Goal: Participate in discussion: Engage in conversation with other users on a specific topic

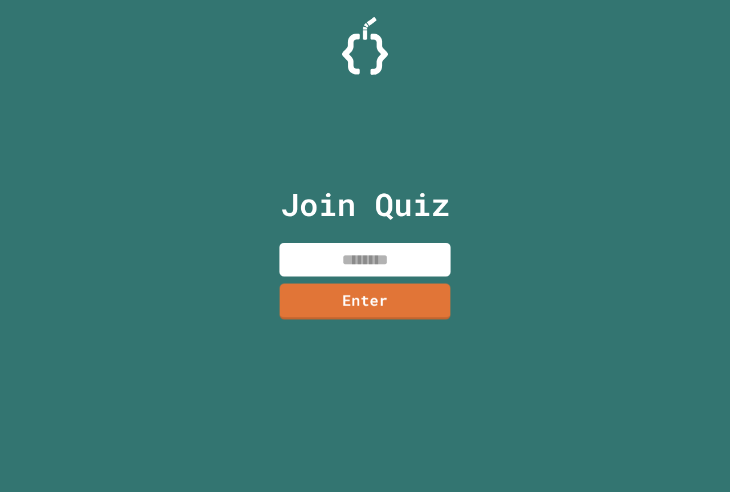
click at [389, 269] on input at bounding box center [364, 260] width 171 height 34
type input "********"
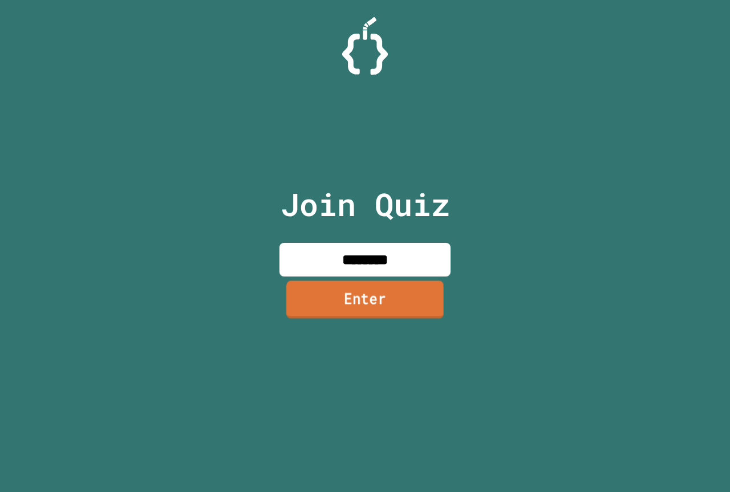
click at [406, 293] on link "Enter" at bounding box center [364, 300] width 157 height 38
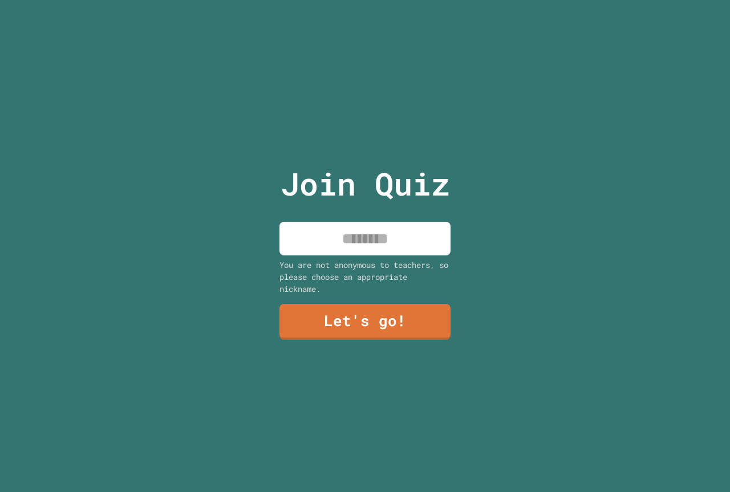
click at [340, 237] on input at bounding box center [364, 239] width 171 height 34
type input "**********"
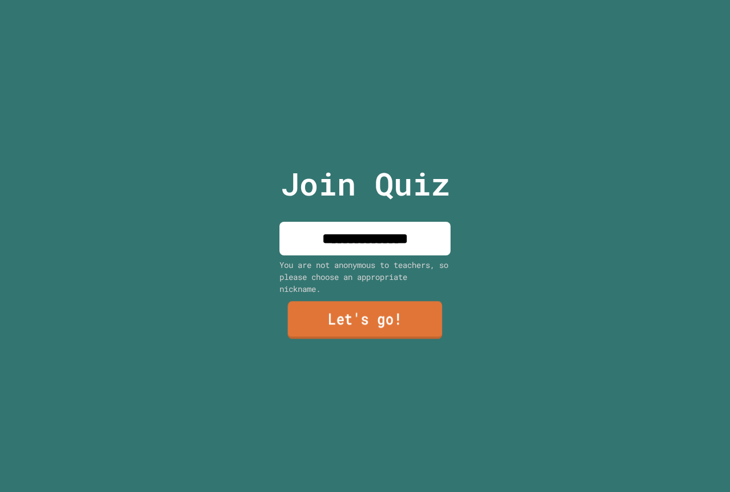
click at [359, 315] on link "Let's go!" at bounding box center [364, 321] width 155 height 38
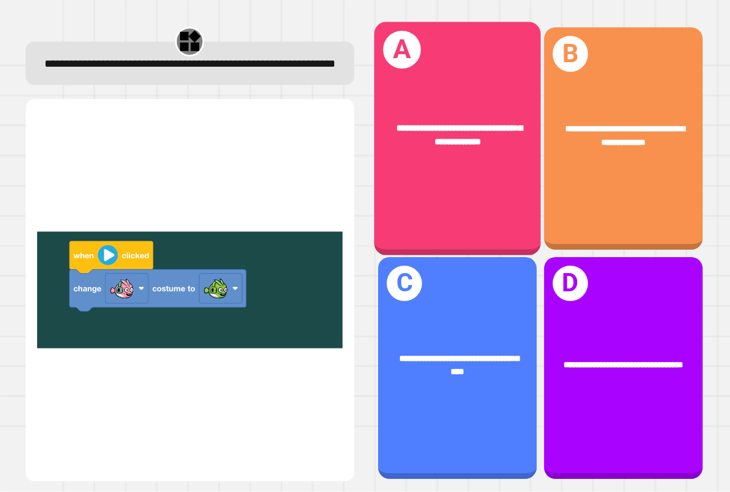
click at [411, 150] on div "**********" at bounding box center [457, 136] width 166 height 64
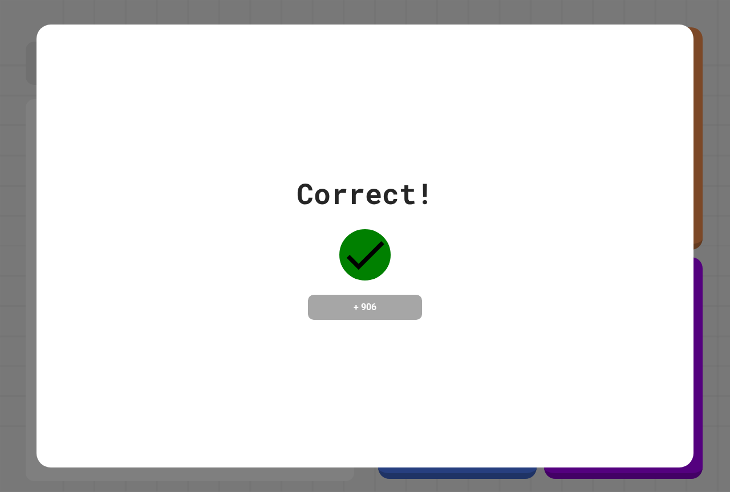
click at [451, 231] on div "Correct! + 906" at bounding box center [364, 246] width 657 height 148
drag, startPoint x: 449, startPoint y: 229, endPoint x: 449, endPoint y: 215, distance: 13.7
click at [449, 225] on div "Correct! + 906" at bounding box center [364, 246] width 657 height 148
click at [449, 215] on div "Correct! + 906" at bounding box center [364, 246] width 657 height 148
click at [449, 208] on div "Correct! + 906" at bounding box center [364, 246] width 657 height 148
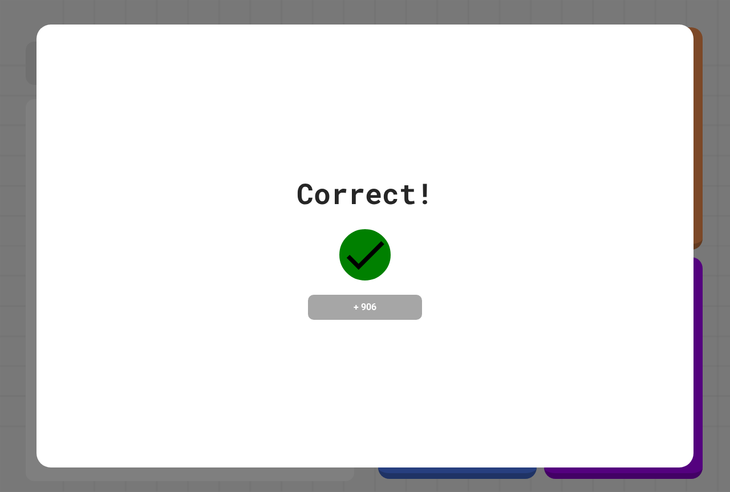
click at [449, 208] on div "Correct! + 906" at bounding box center [364, 246] width 657 height 148
drag, startPoint x: 449, startPoint y: 208, endPoint x: 400, endPoint y: 184, distance: 55.1
click at [400, 184] on div "Correct!" at bounding box center [364, 193] width 137 height 43
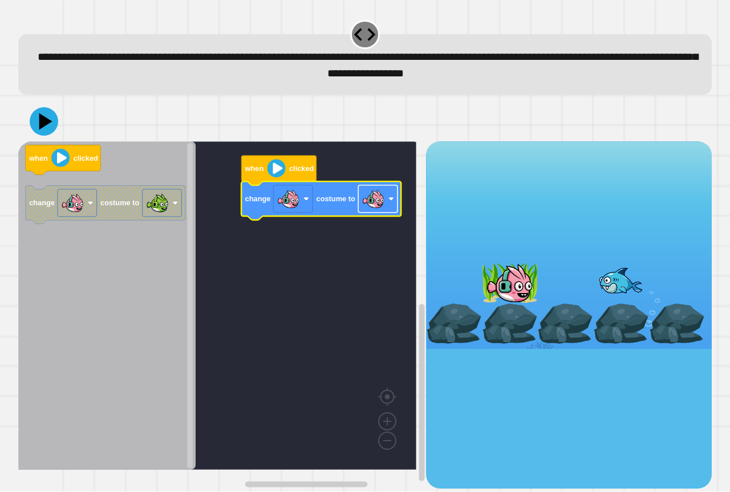
click at [372, 198] on image "Blockly Workspace" at bounding box center [373, 199] width 23 height 23
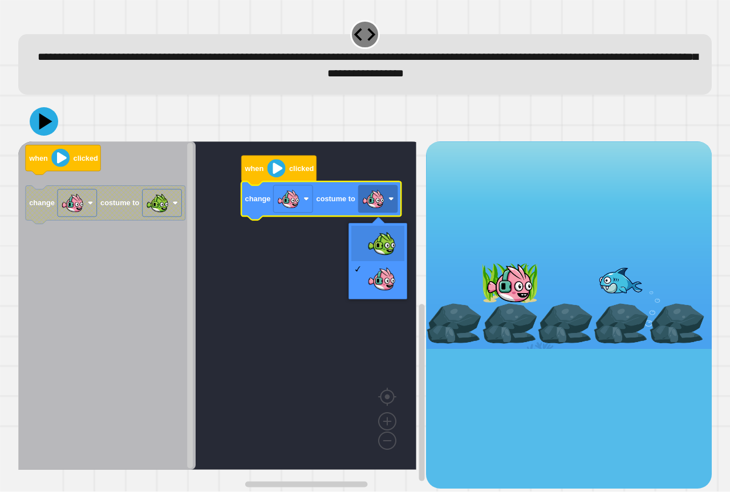
drag, startPoint x: 378, startPoint y: 235, endPoint x: 100, endPoint y: 151, distance: 290.8
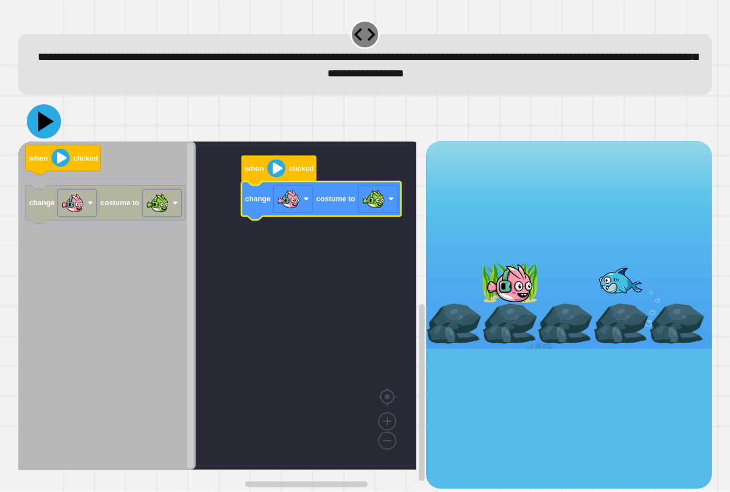
click at [51, 132] on icon at bounding box center [44, 121] width 34 height 34
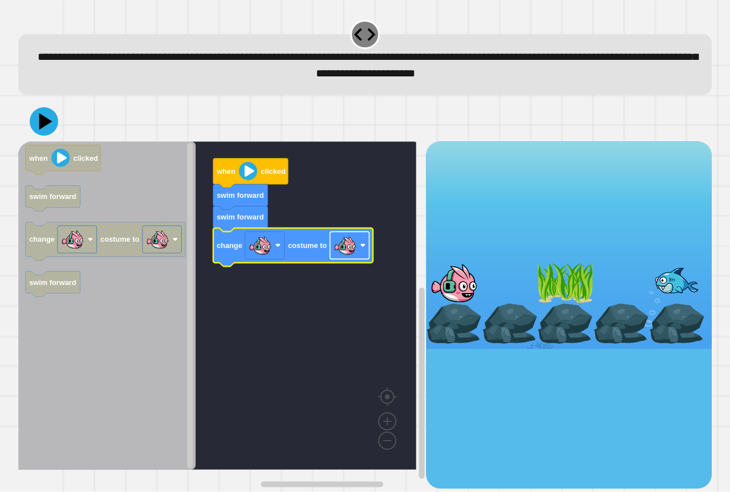
click at [359, 249] on rect "Blockly Workspace" at bounding box center [349, 245] width 39 height 27
click at [40, 133] on icon at bounding box center [44, 121] width 34 height 34
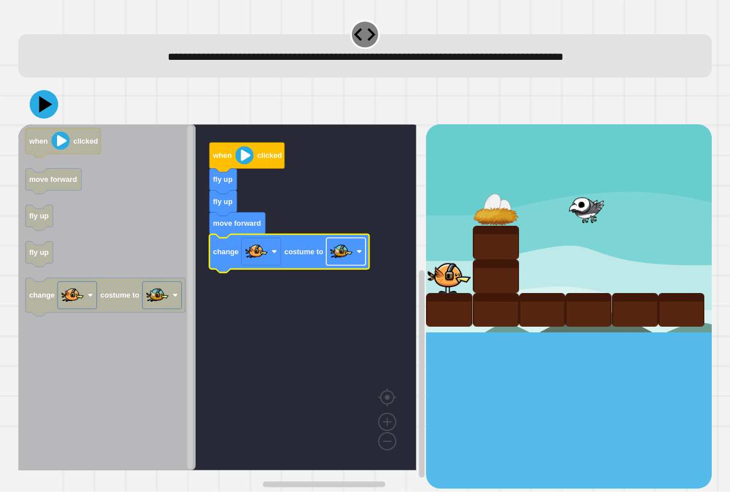
click at [336, 249] on image "Blockly Workspace" at bounding box center [341, 252] width 23 height 23
drag, startPoint x: 43, startPoint y: 114, endPoint x: 43, endPoint y: 108, distance: 6.3
click at [43, 113] on icon at bounding box center [44, 104] width 34 height 34
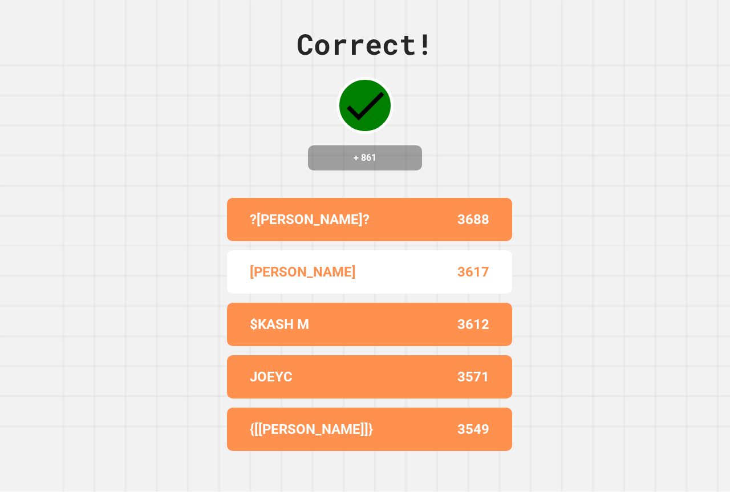
click at [421, 157] on div "Correct! + 861" at bounding box center [364, 97] width 137 height 148
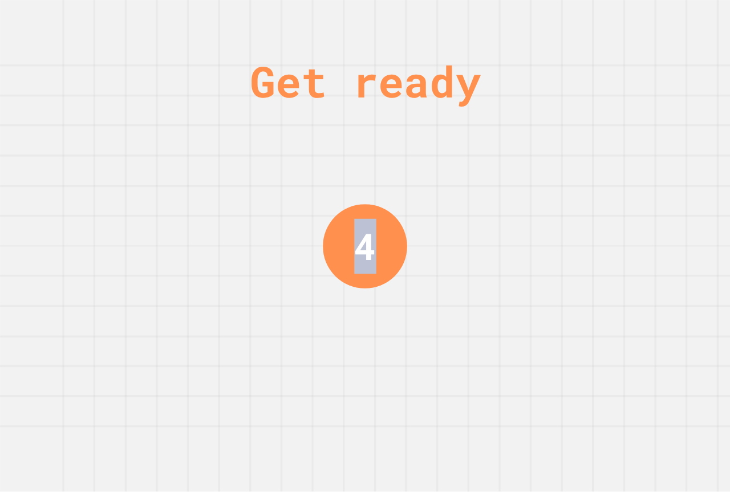
click at [421, 157] on div "Get ready 4" at bounding box center [365, 246] width 730 height 492
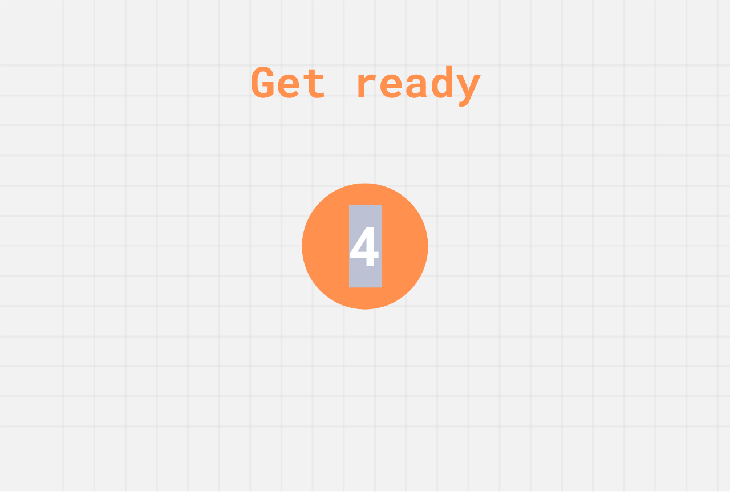
click at [421, 157] on div "Get ready 4" at bounding box center [365, 246] width 730 height 492
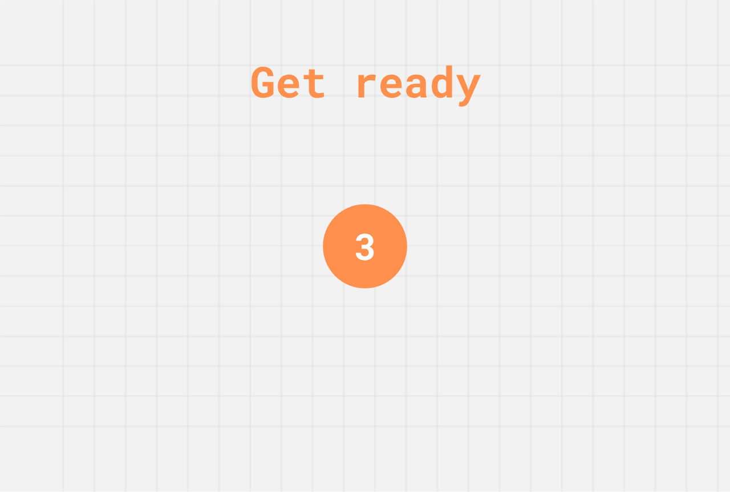
click at [456, 133] on div "Get ready 3" at bounding box center [365, 246] width 730 height 492
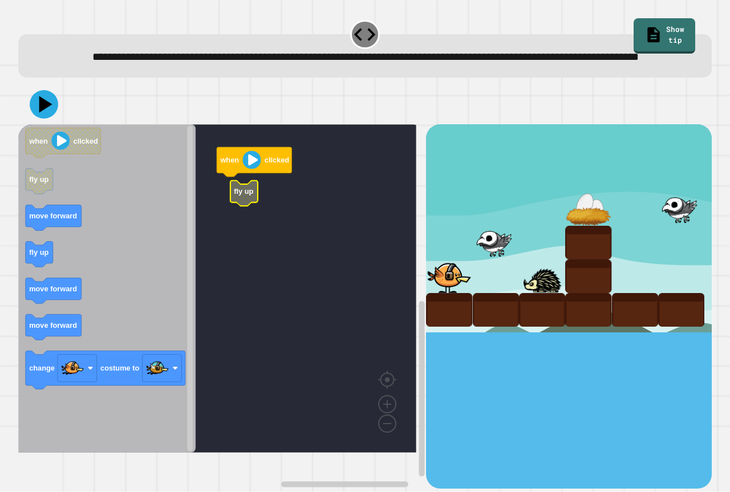
click at [226, 208] on rect "Blockly Workspace" at bounding box center [217, 288] width 398 height 328
click at [59, 243] on icon "when clicked fly up move forward fly up move forward move forward change costum…" at bounding box center [106, 288] width 177 height 328
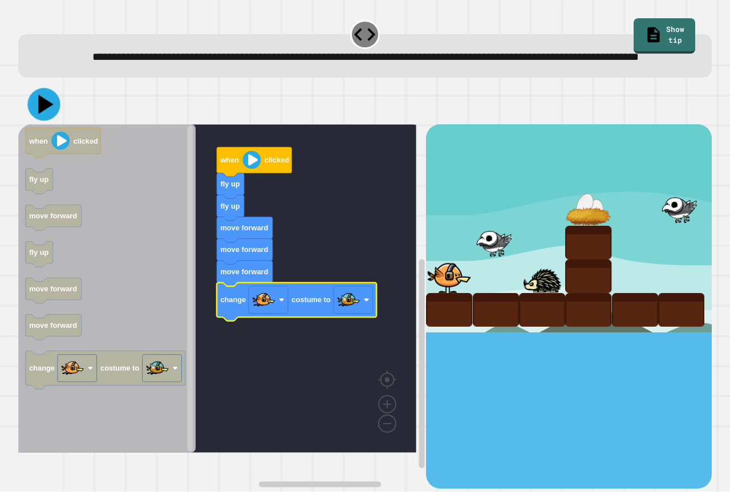
click at [38, 121] on icon at bounding box center [43, 104] width 33 height 33
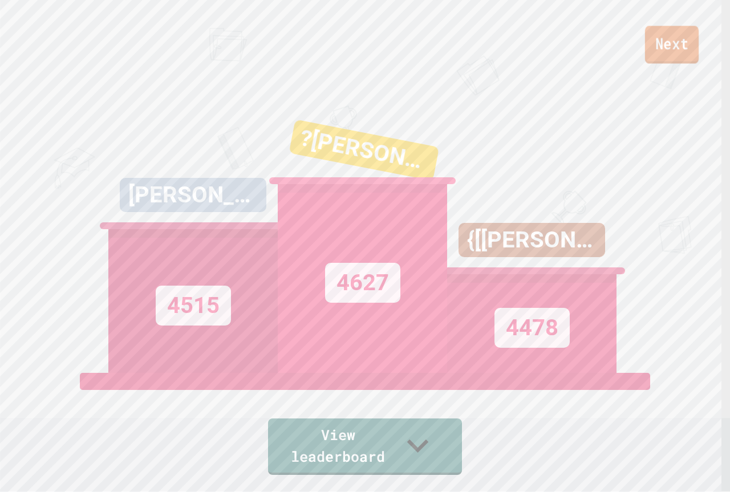
click at [676, 46] on link "Next" at bounding box center [672, 45] width 54 height 38
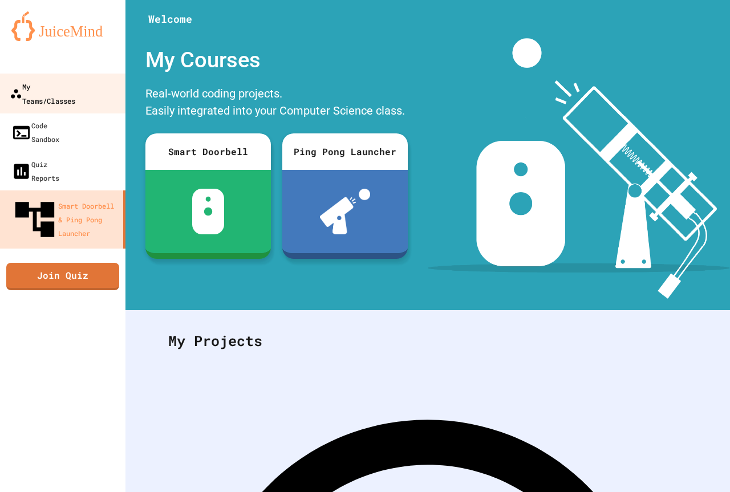
click at [33, 93] on div "My Teams/Classes" at bounding box center [43, 93] width 66 height 28
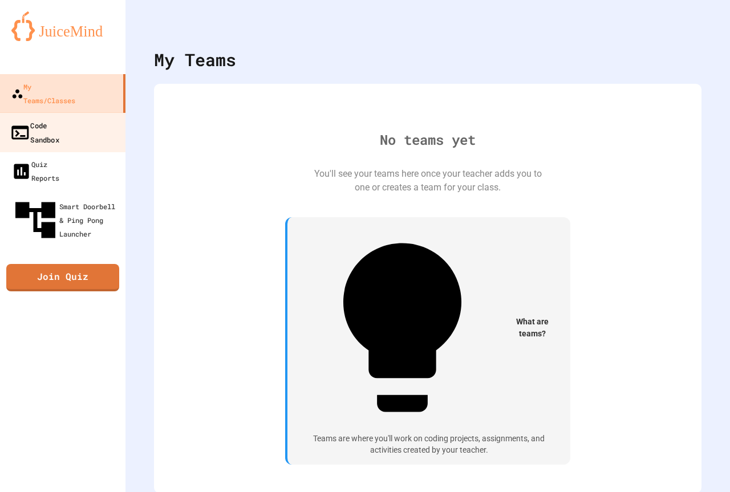
click at [35, 112] on link "Code Sandbox" at bounding box center [62, 132] width 129 height 40
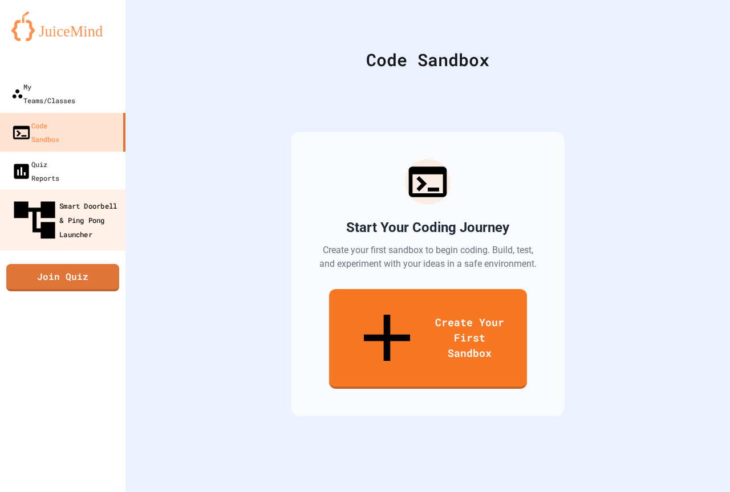
click at [89, 196] on div "Smart Doorbell & Ping Pong Launcher" at bounding box center [66, 221] width 113 height 50
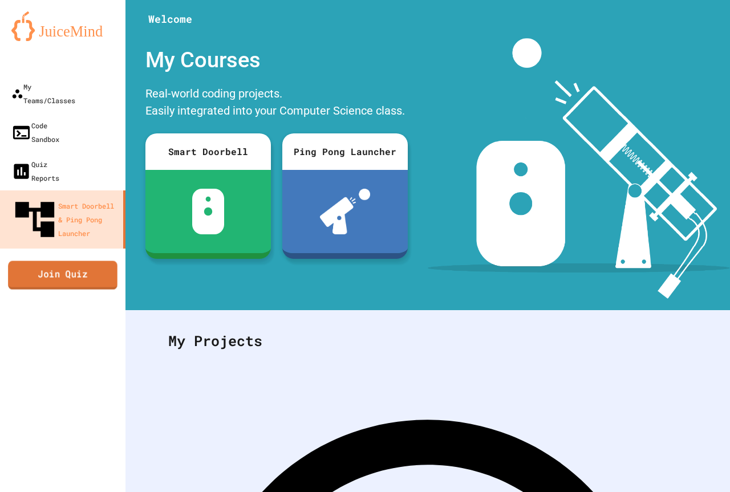
click at [96, 261] on link "Join Quiz" at bounding box center [62, 275] width 109 height 29
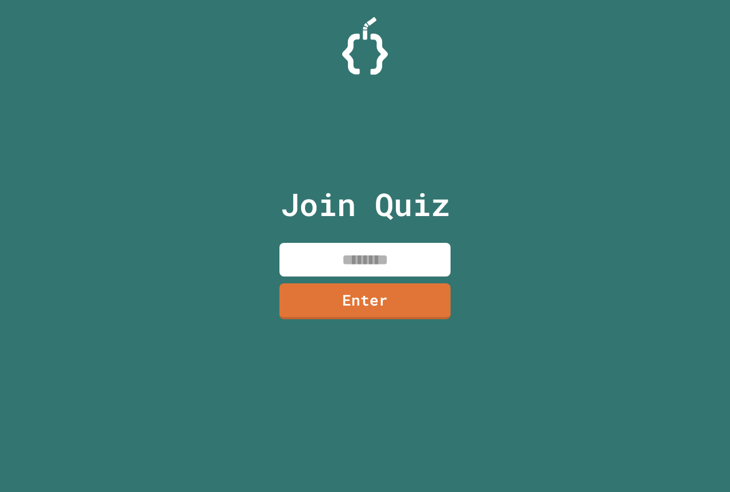
click at [348, 251] on input at bounding box center [364, 260] width 171 height 34
type input "********"
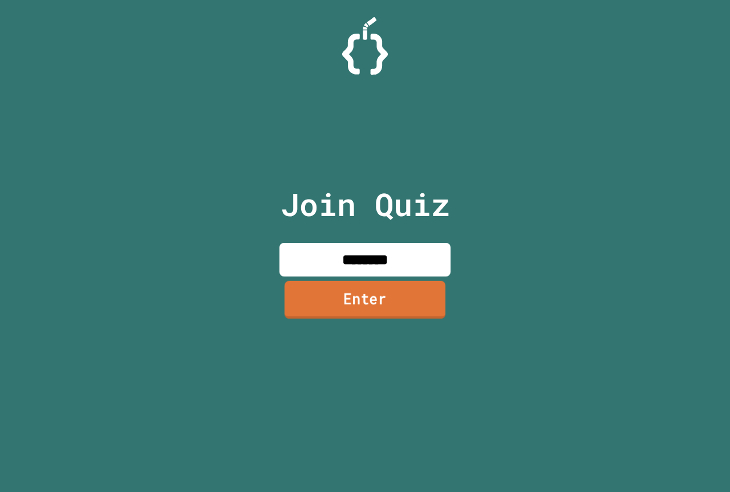
click at [377, 297] on link "Enter" at bounding box center [365, 300] width 161 height 38
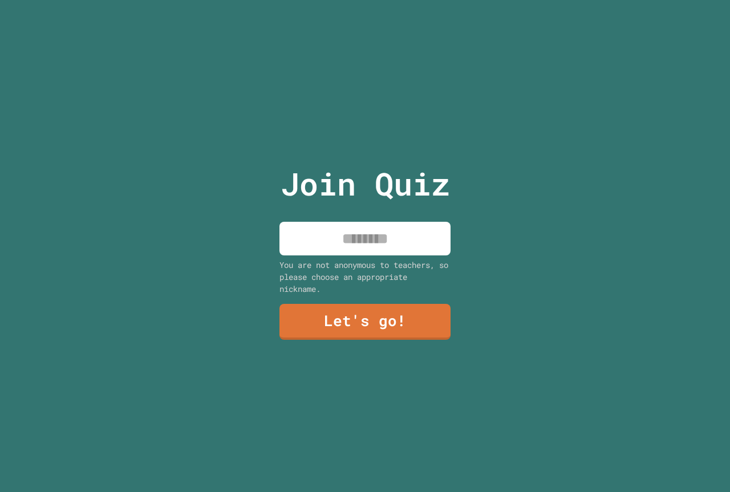
click at [379, 249] on input at bounding box center [364, 239] width 171 height 34
type input "**********"
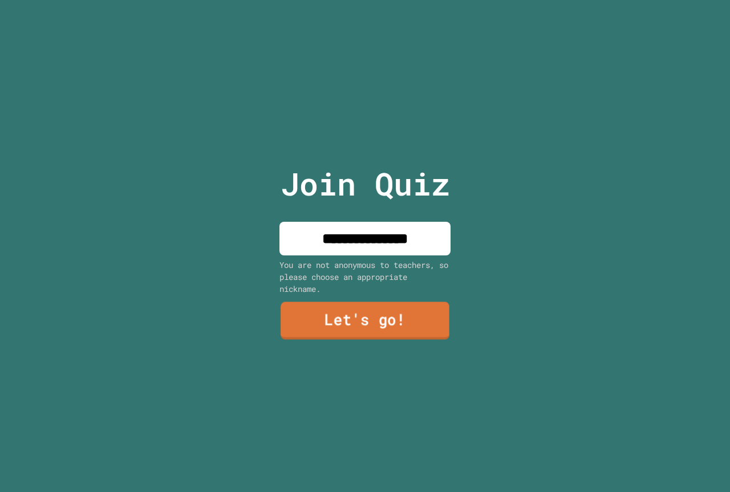
click at [369, 308] on link "Let's go!" at bounding box center [365, 321] width 169 height 38
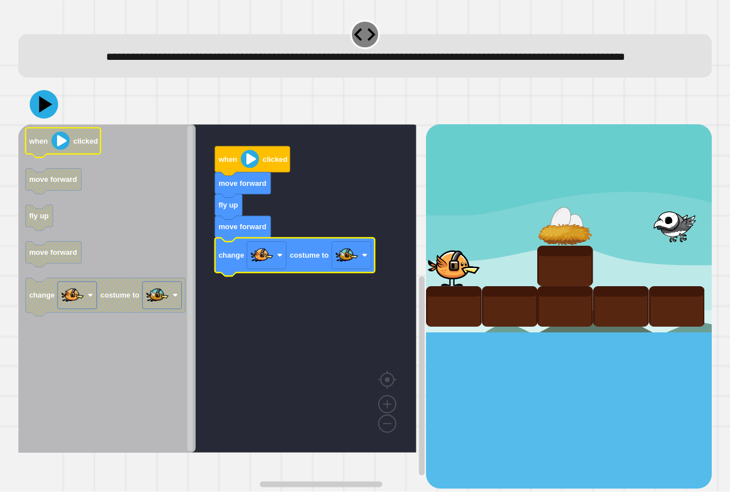
click at [46, 116] on icon at bounding box center [44, 104] width 29 height 29
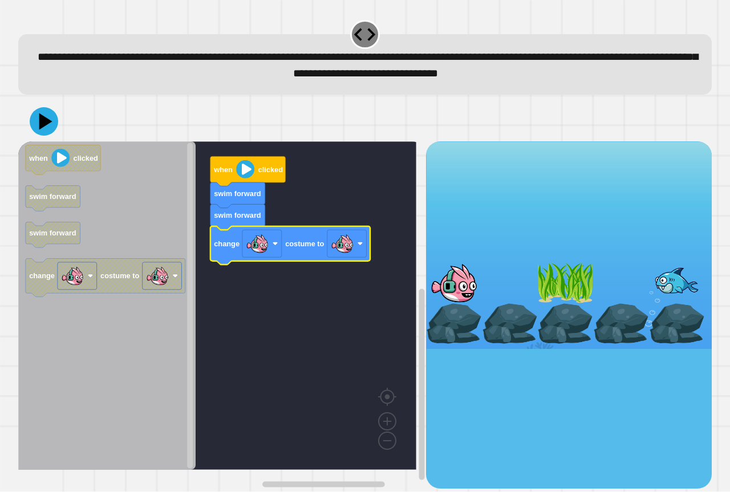
click at [321, 248] on text "costume to" at bounding box center [304, 243] width 39 height 9
click at [352, 254] on image "Blockly Workspace" at bounding box center [342, 244] width 23 height 23
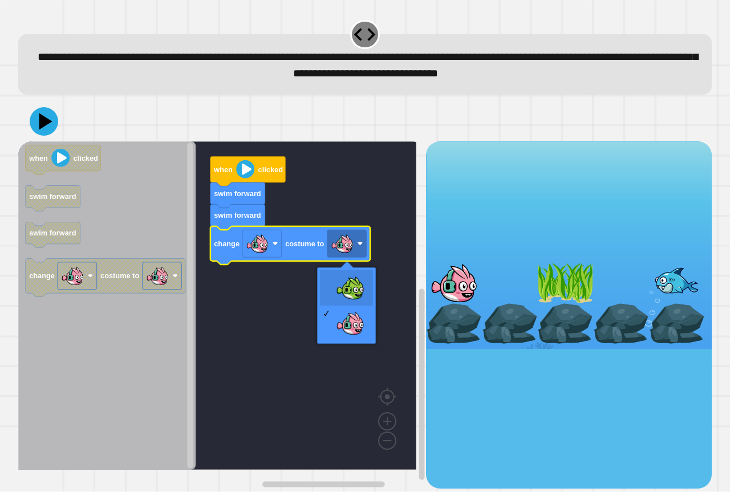
drag, startPoint x: 351, startPoint y: 275, endPoint x: 241, endPoint y: 222, distance: 122.4
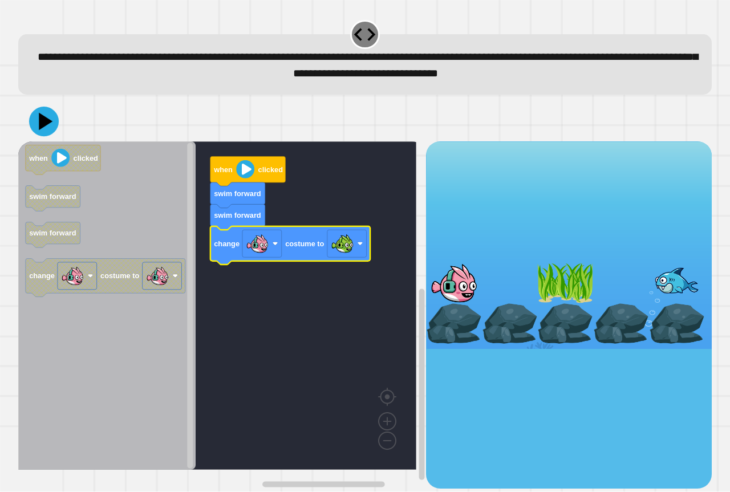
click at [57, 123] on icon at bounding box center [44, 122] width 30 height 30
click at [58, 123] on div at bounding box center [364, 121] width 693 height 40
click at [58, 122] on div at bounding box center [364, 121] width 693 height 40
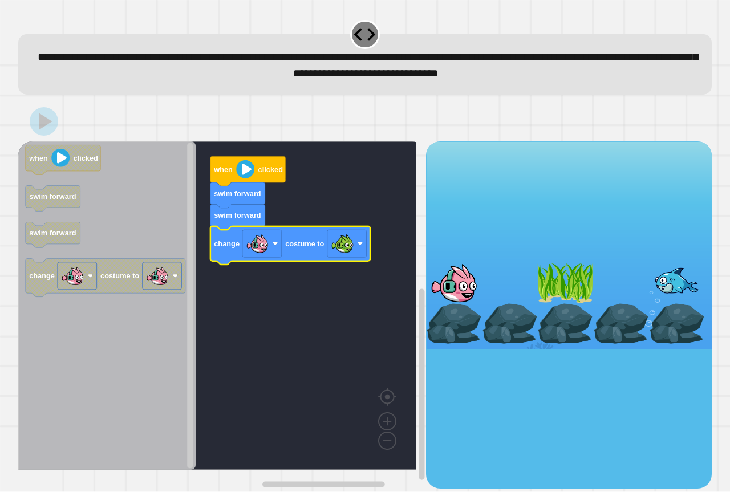
click at [58, 122] on div at bounding box center [364, 121] width 693 height 40
click at [59, 121] on div at bounding box center [364, 121] width 693 height 40
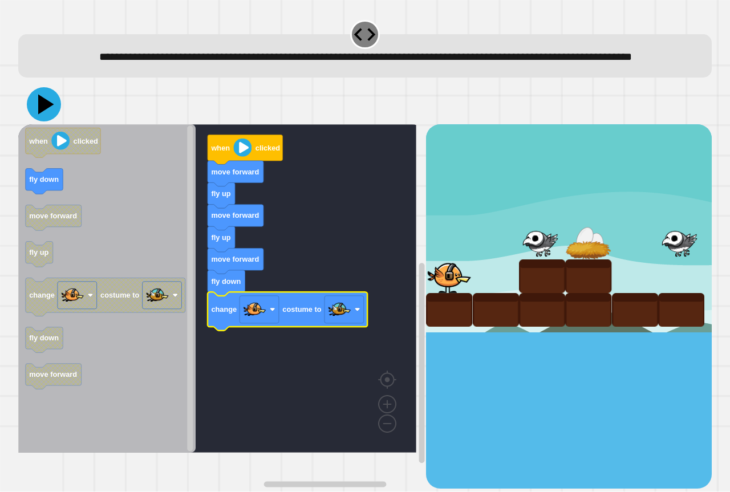
click at [49, 115] on icon at bounding box center [46, 105] width 16 height 20
click at [41, 115] on icon at bounding box center [46, 105] width 16 height 20
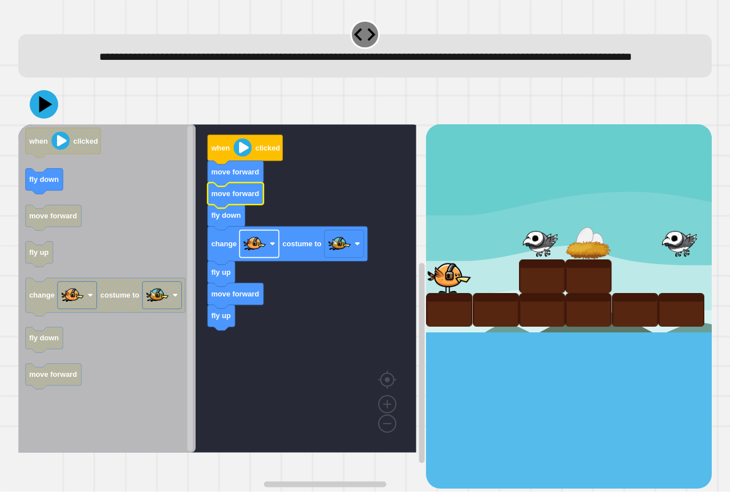
click at [270, 258] on g "Blockly Workspace" at bounding box center [258, 243] width 39 height 27
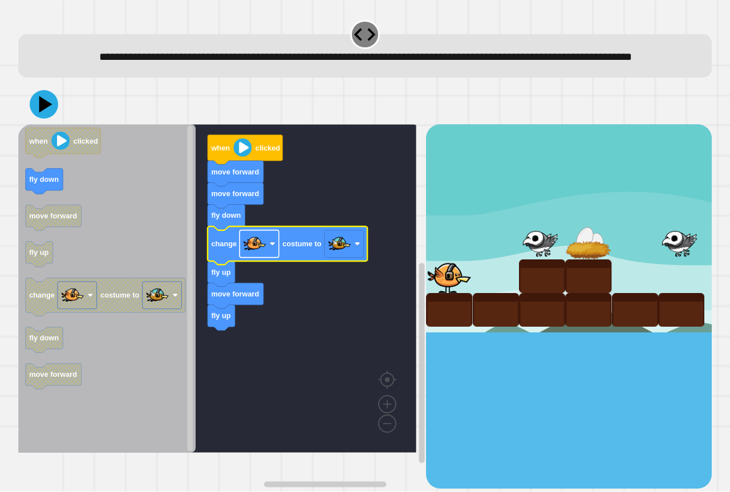
click at [270, 247] on image "Blockly Workspace" at bounding box center [273, 244] width 6 height 6
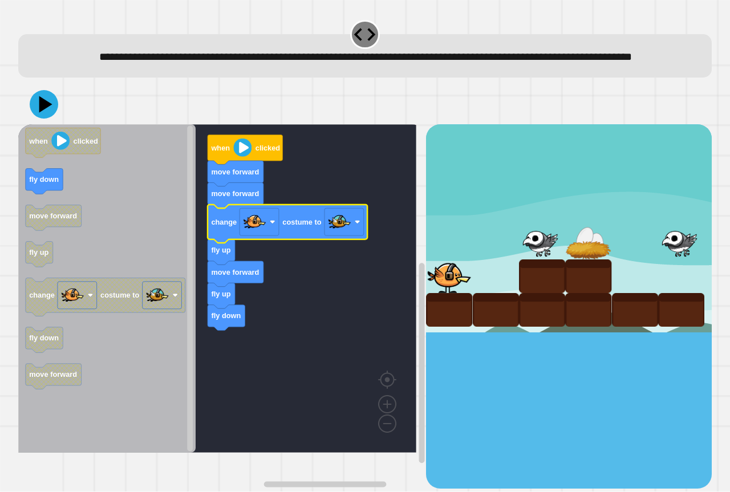
click at [296, 282] on rect "Blockly Workspace" at bounding box center [217, 288] width 398 height 328
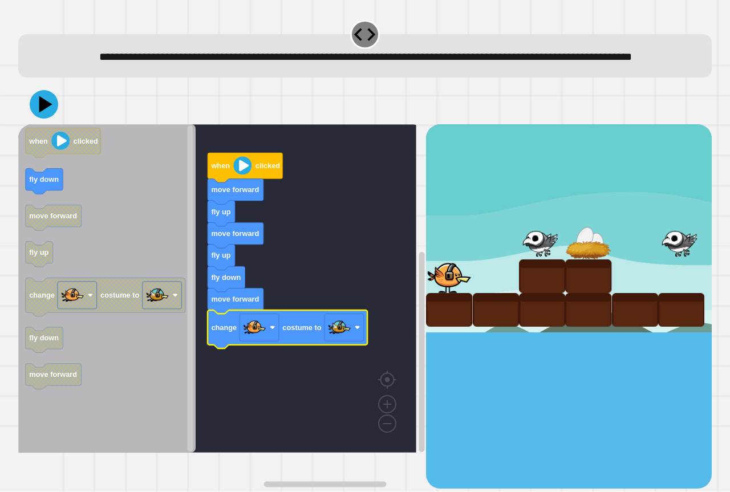
click at [237, 304] on text "move forward" at bounding box center [235, 299] width 48 height 9
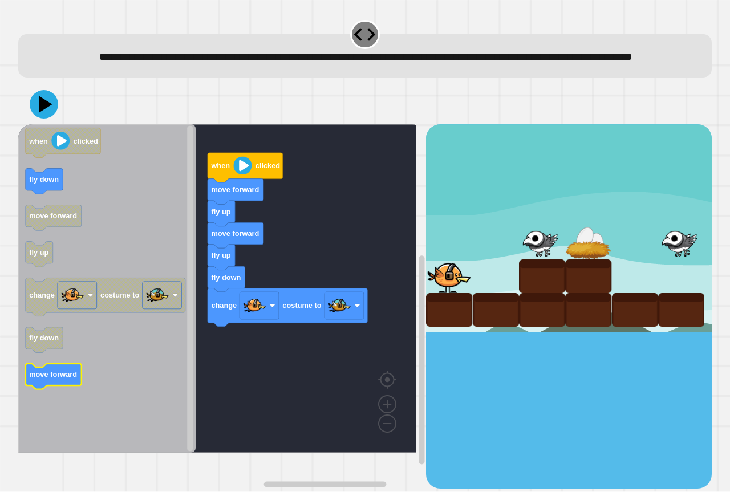
click at [67, 389] on icon "Blockly Workspace" at bounding box center [54, 377] width 56 height 26
click at [47, 121] on icon at bounding box center [44, 105] width 32 height 32
click at [225, 270] on icon "Blockly Workspace" at bounding box center [221, 258] width 27 height 26
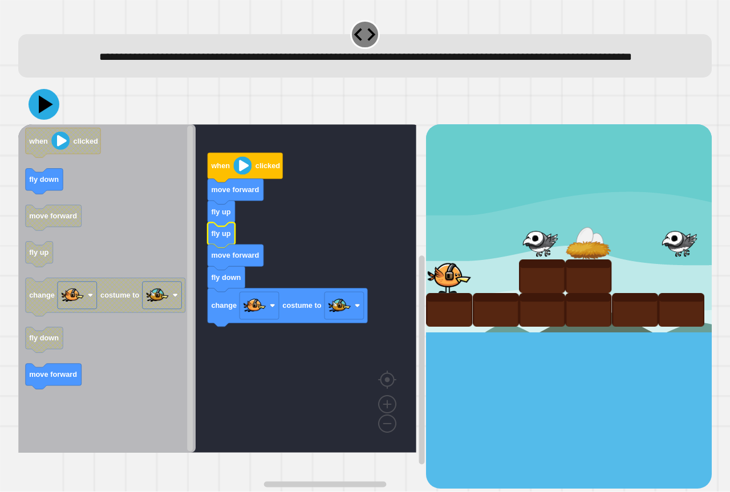
click at [30, 120] on button at bounding box center [44, 104] width 31 height 31
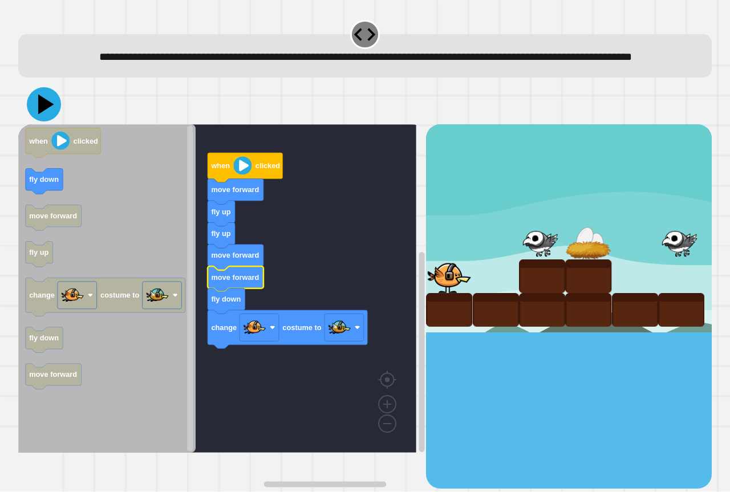
click at [39, 116] on icon at bounding box center [44, 104] width 34 height 34
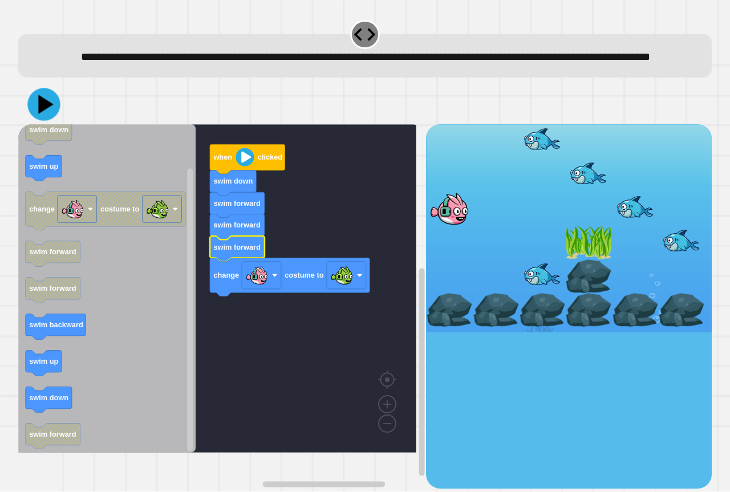
click at [32, 120] on icon at bounding box center [43, 104] width 33 height 33
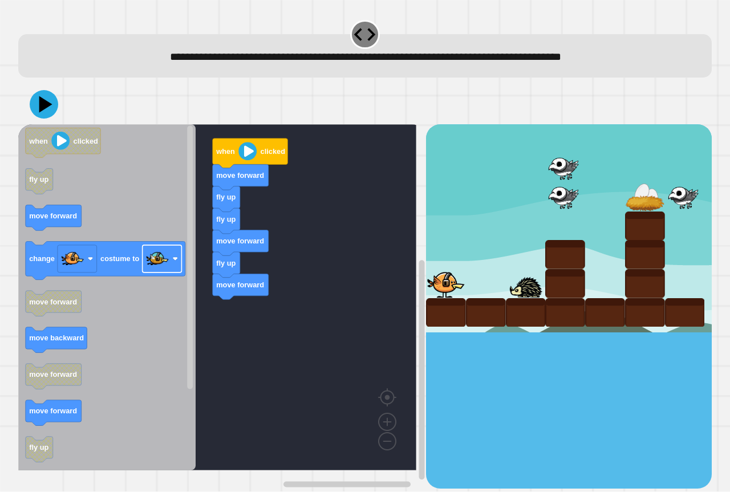
click at [296, 319] on div "when clicked move forward fly up fly up move forward fly up move forward when c…" at bounding box center [222, 306] width 408 height 364
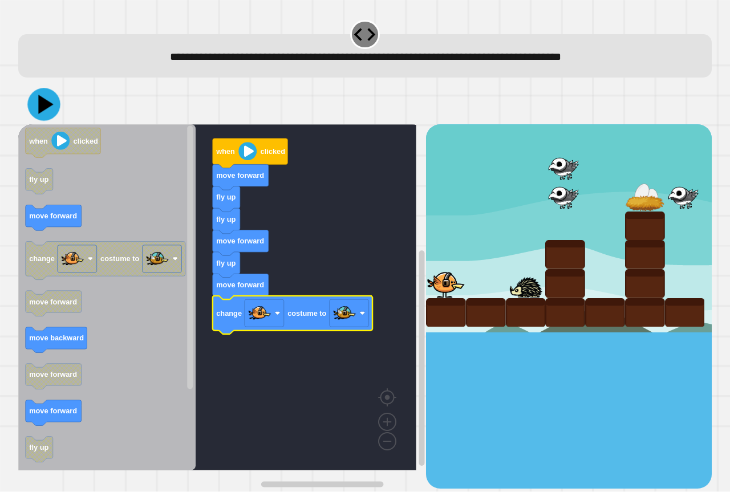
click at [46, 117] on icon at bounding box center [43, 104] width 33 height 33
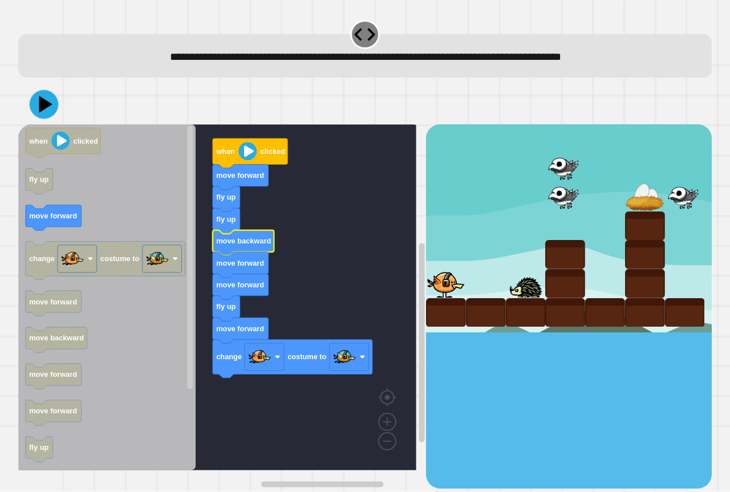
click at [39, 110] on icon at bounding box center [45, 104] width 13 height 17
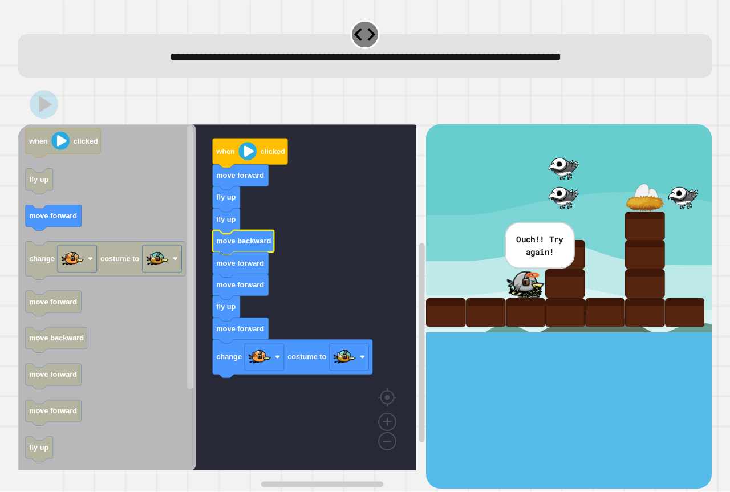
click at [230, 221] on text "fly up" at bounding box center [225, 219] width 19 height 9
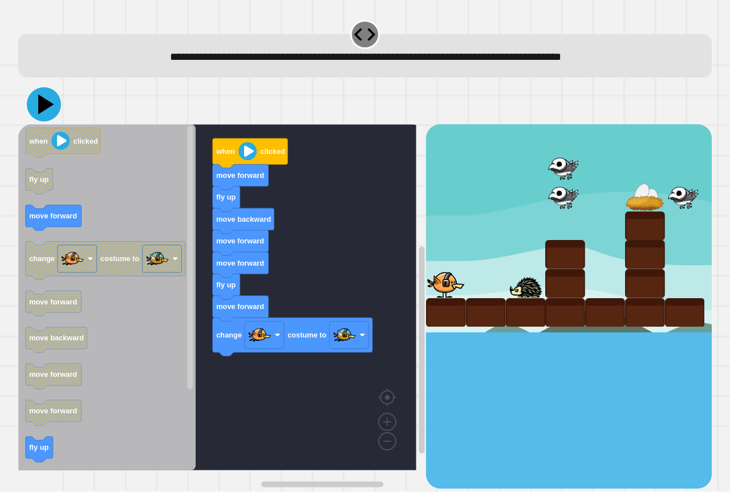
click at [44, 97] on icon at bounding box center [44, 104] width 34 height 34
click at [222, 225] on icon "Blockly Workspace" at bounding box center [244, 222] width 62 height 26
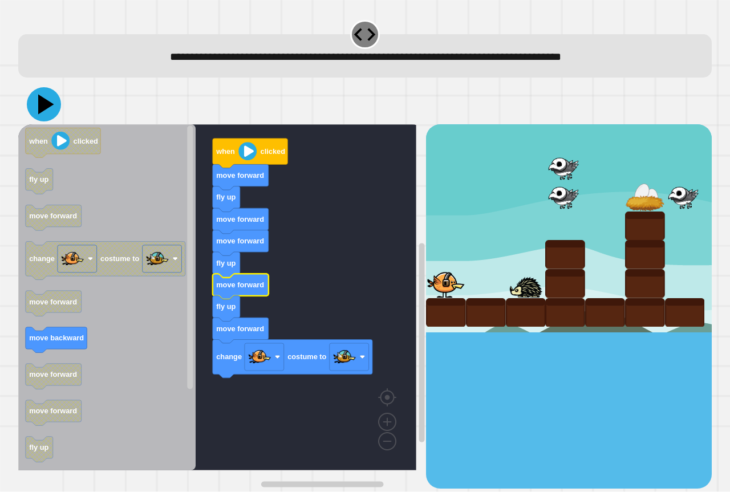
click at [41, 108] on icon at bounding box center [46, 105] width 16 height 20
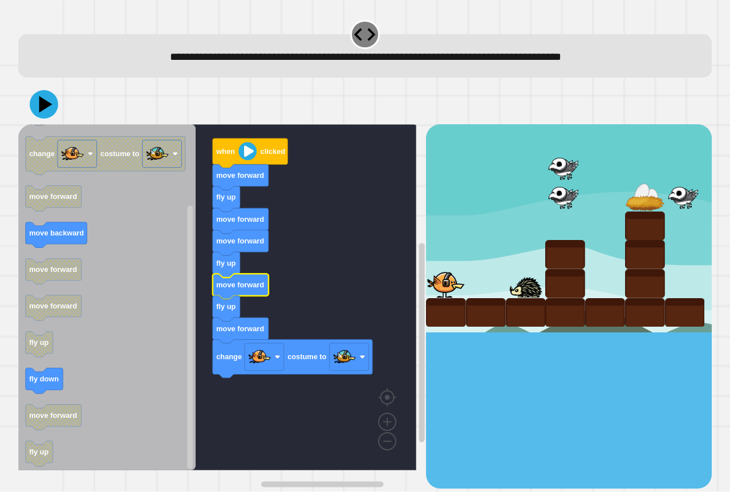
click at [230, 316] on icon "Blockly Workspace" at bounding box center [226, 309] width 27 height 26
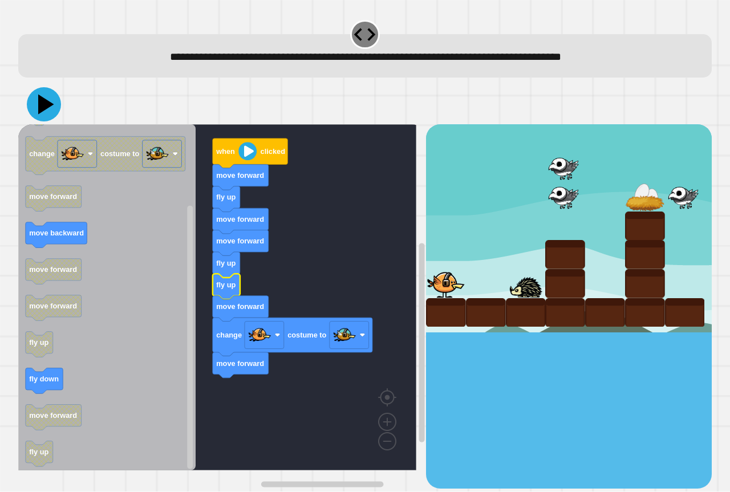
click at [50, 104] on icon at bounding box center [46, 105] width 16 height 20
click at [224, 295] on icon "Blockly Workspace" at bounding box center [226, 287] width 27 height 26
click at [46, 101] on icon at bounding box center [44, 104] width 34 height 34
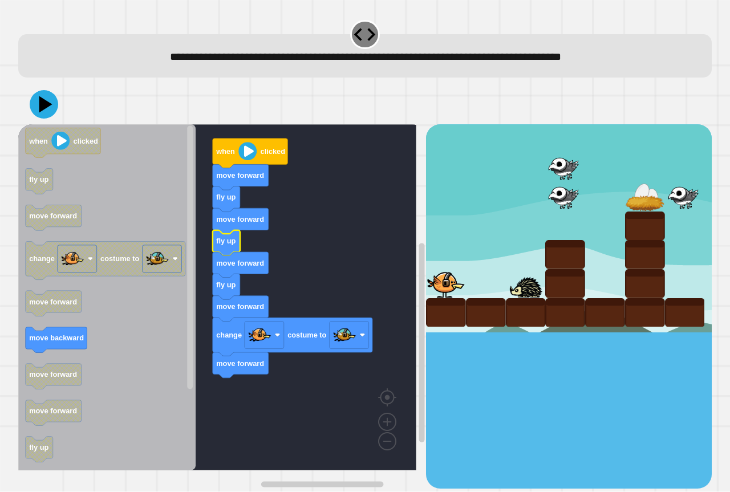
click at [234, 377] on rect "Blockly Workspace" at bounding box center [217, 297] width 398 height 346
click at [234, 367] on text "move forward" at bounding box center [240, 363] width 48 height 9
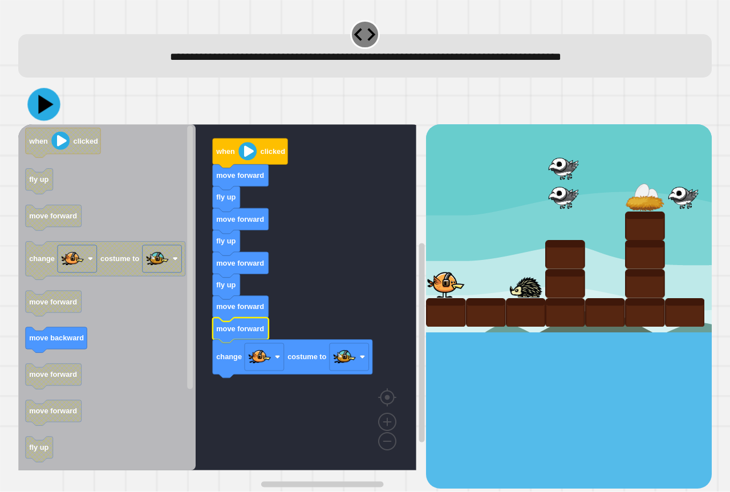
click at [37, 102] on icon at bounding box center [43, 104] width 33 height 33
click at [40, 100] on icon at bounding box center [46, 105] width 16 height 20
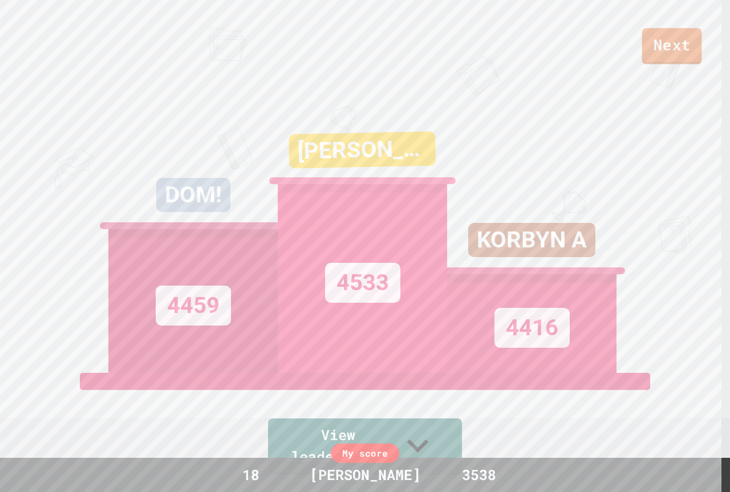
click at [683, 45] on link "Next" at bounding box center [672, 46] width 60 height 36
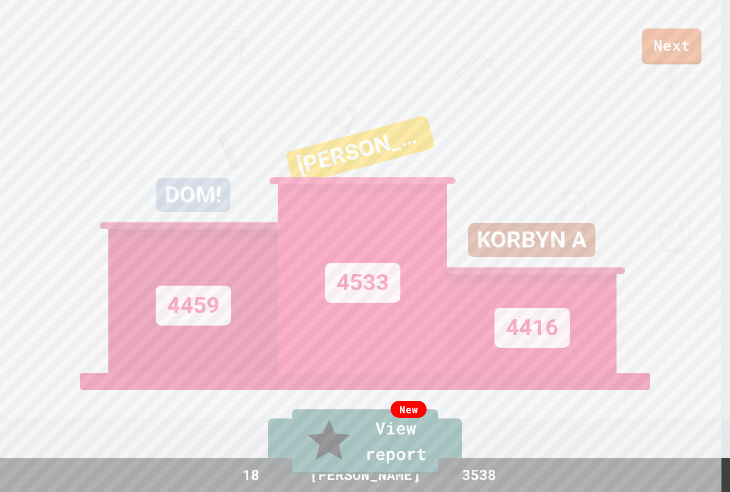
drag, startPoint x: 652, startPoint y: 28, endPoint x: 389, endPoint y: 329, distance: 400.0
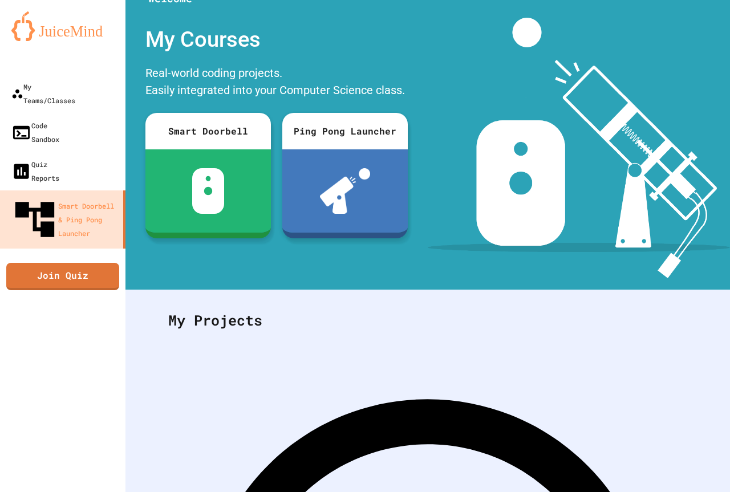
scroll to position [57, 0]
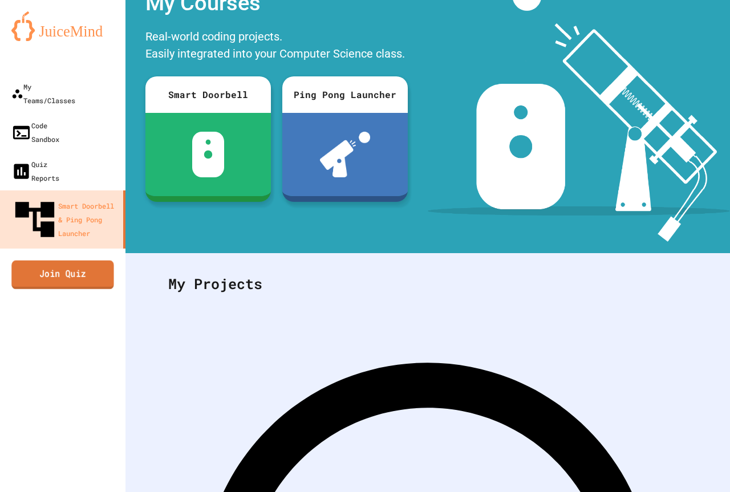
click at [76, 260] on link "Join Quiz" at bounding box center [62, 274] width 103 height 29
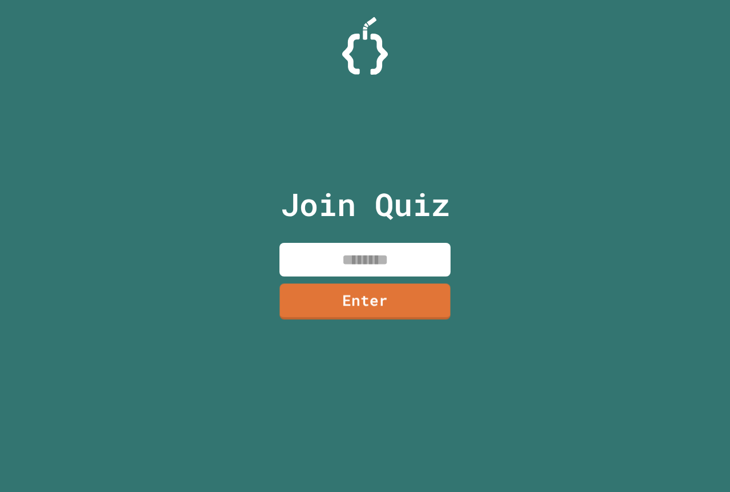
click at [364, 265] on input at bounding box center [364, 260] width 171 height 34
type input "********"
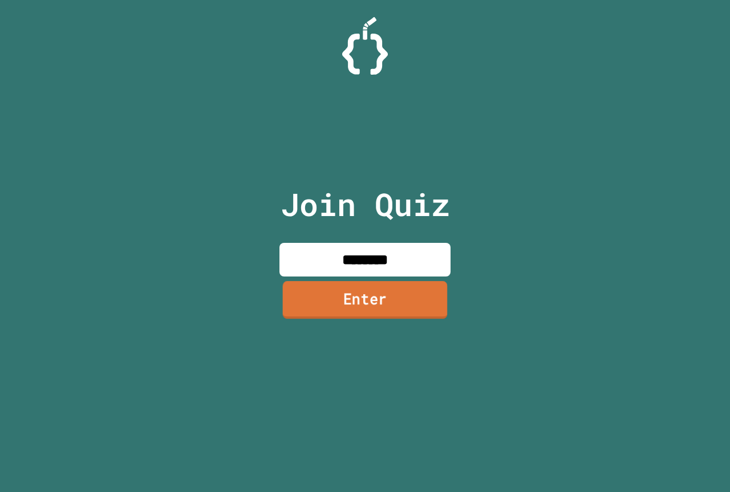
click at [379, 316] on link "Enter" at bounding box center [365, 300] width 165 height 38
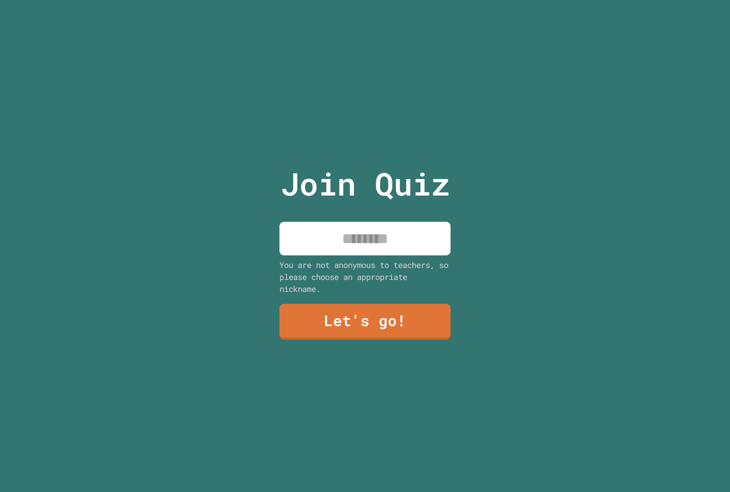
drag, startPoint x: 376, startPoint y: 249, endPoint x: 361, endPoint y: 243, distance: 16.4
click at [376, 248] on input at bounding box center [364, 239] width 171 height 34
click at [358, 235] on input "**********" at bounding box center [364, 239] width 171 height 34
click at [430, 242] on input "**********" at bounding box center [364, 239] width 171 height 34
type input "*********"
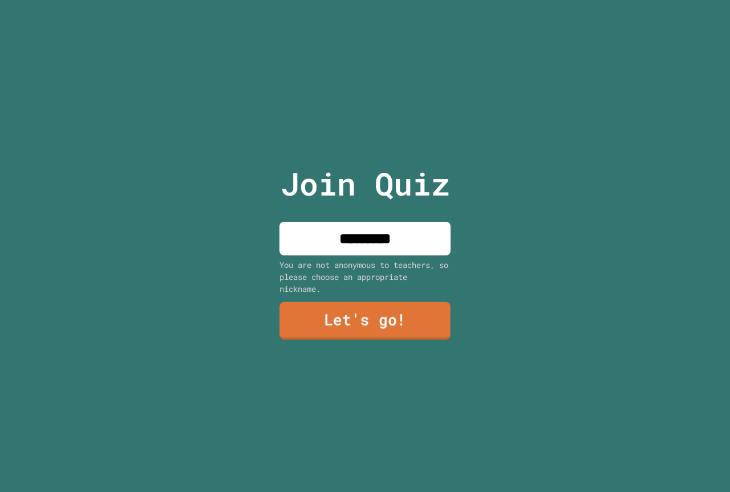
click at [367, 322] on link "Let's go!" at bounding box center [364, 321] width 171 height 38
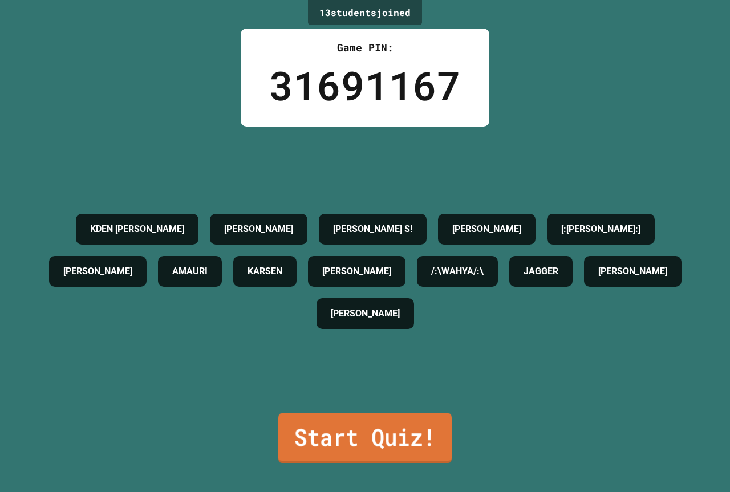
click at [365, 413] on link "Start Quiz!" at bounding box center [365, 438] width 174 height 50
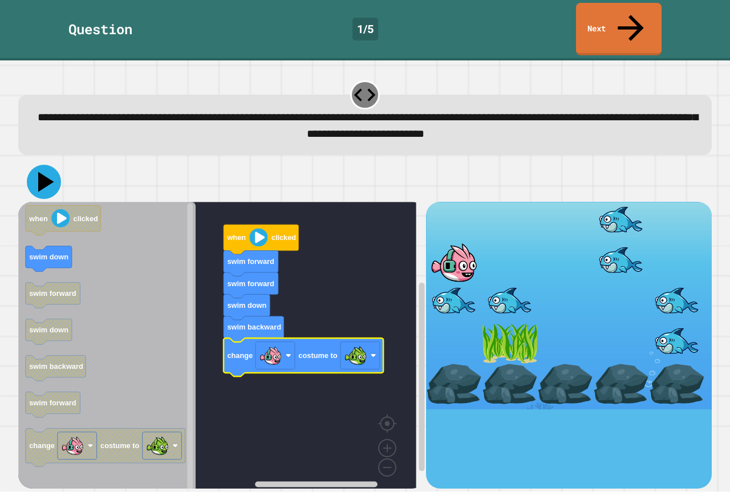
click at [47, 165] on icon at bounding box center [44, 182] width 34 height 34
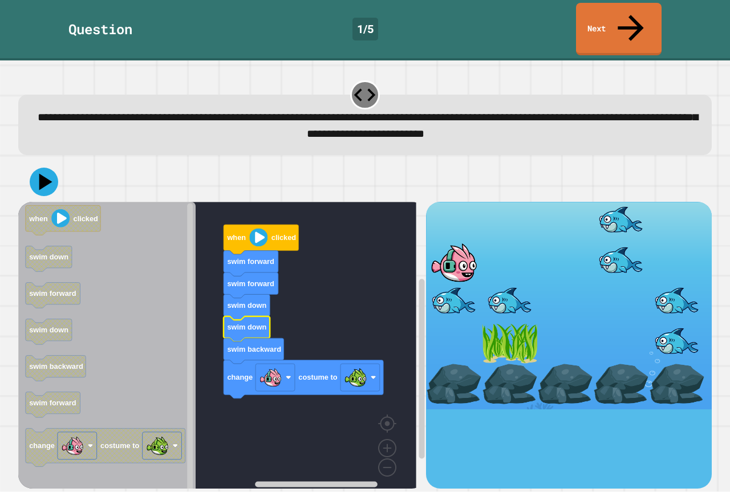
click at [49, 168] on icon at bounding box center [44, 182] width 29 height 29
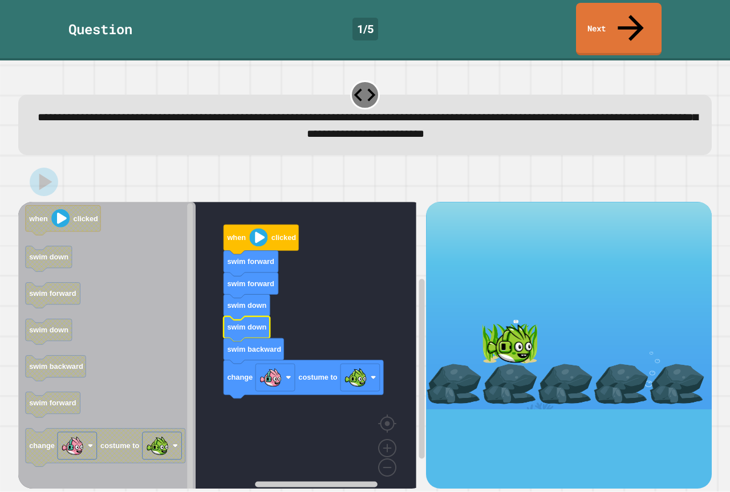
click at [628, 14] on icon at bounding box center [630, 28] width 39 height 39
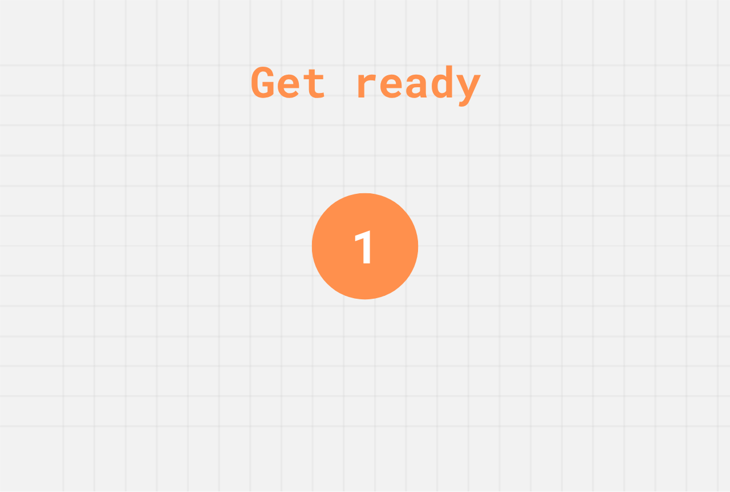
click at [287, 299] on div "Get ready 1" at bounding box center [365, 246] width 730 height 492
click at [289, 294] on div "Get ready 1" at bounding box center [365, 246] width 730 height 492
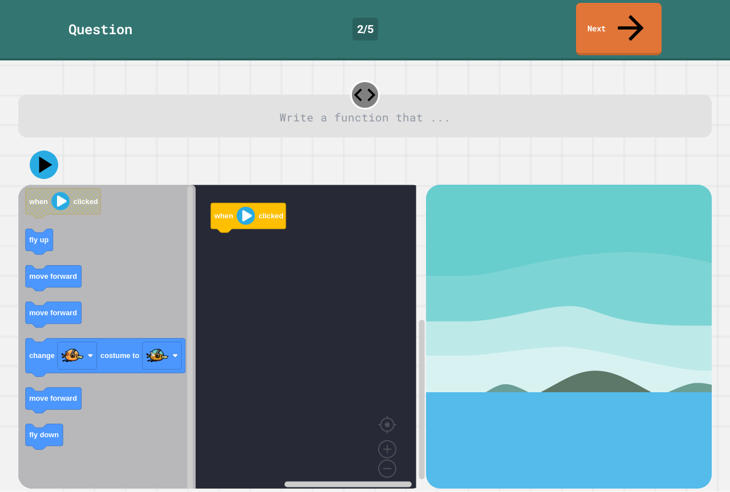
drag, startPoint x: 287, startPoint y: 292, endPoint x: 285, endPoint y: 282, distance: 10.0
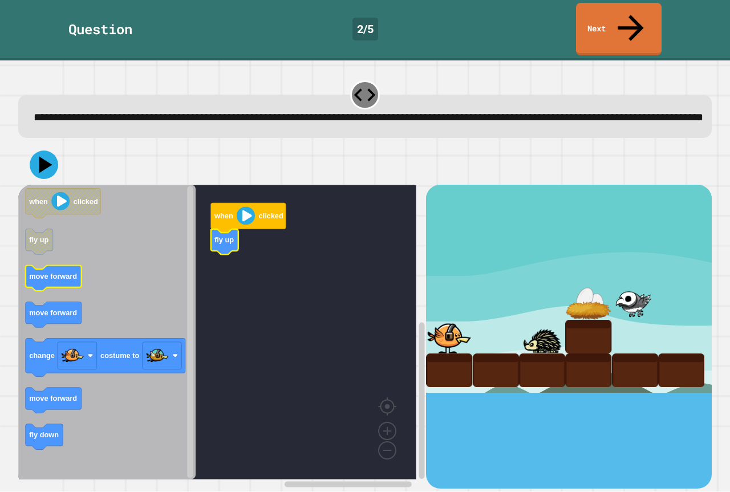
click at [59, 279] on icon "when clicked fly up move forward move forward change costume to move forward fl…" at bounding box center [106, 332] width 177 height 295
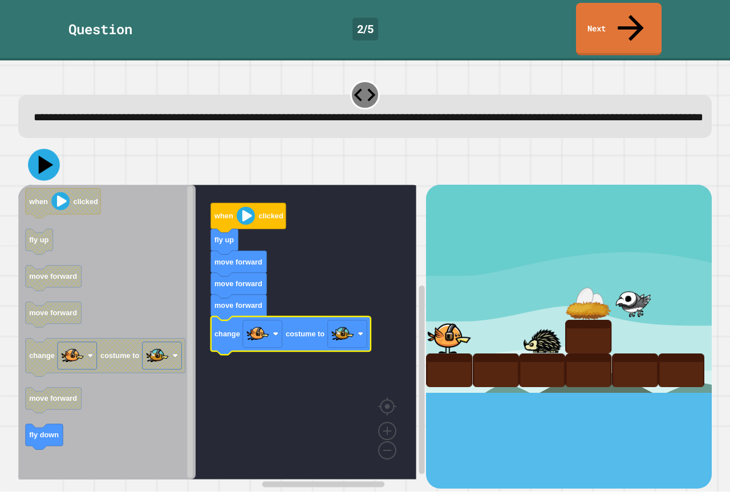
click at [45, 163] on icon at bounding box center [44, 165] width 32 height 32
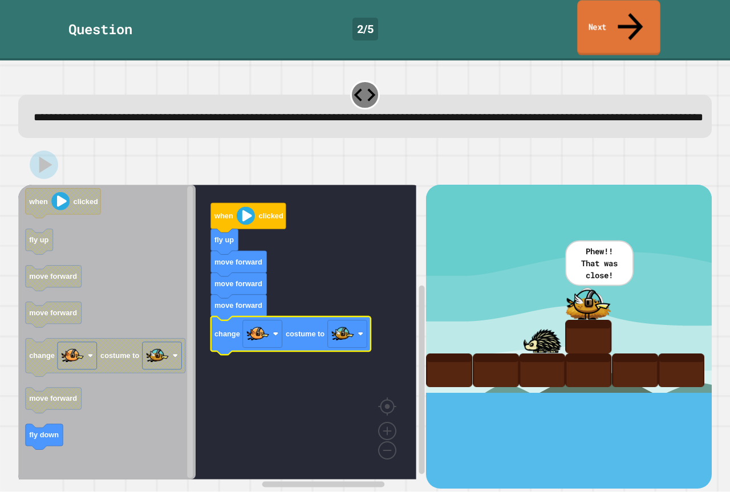
click at [610, 11] on link "Next" at bounding box center [618, 27] width 83 height 55
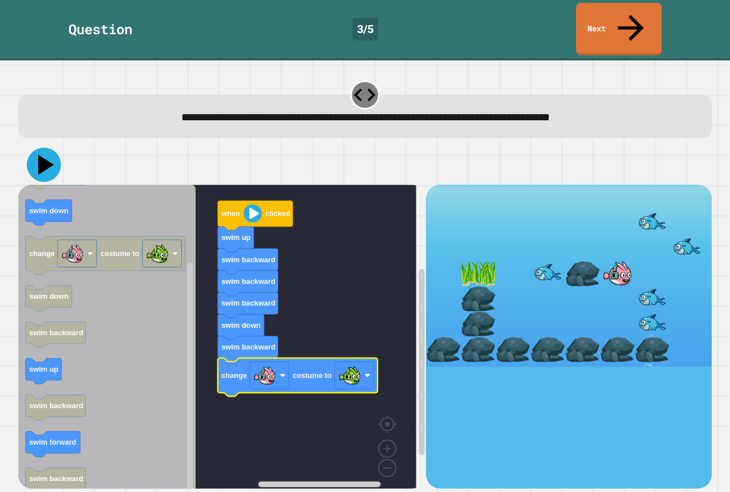
click at [44, 155] on icon at bounding box center [46, 165] width 16 height 20
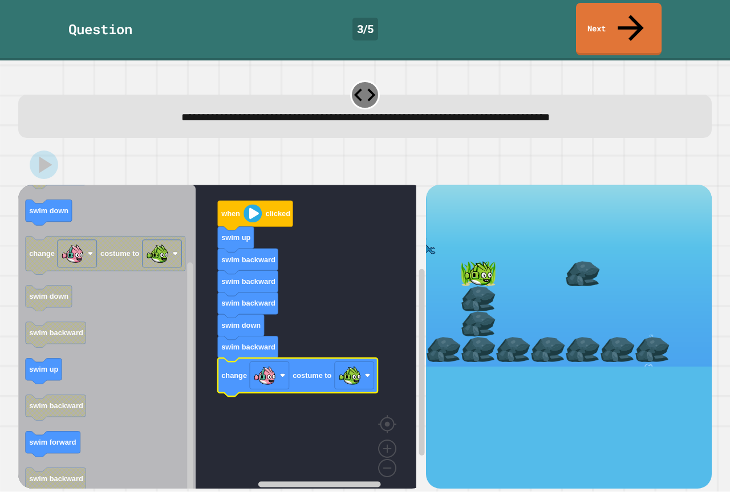
click at [629, 27] on link "Next" at bounding box center [619, 29] width 86 height 52
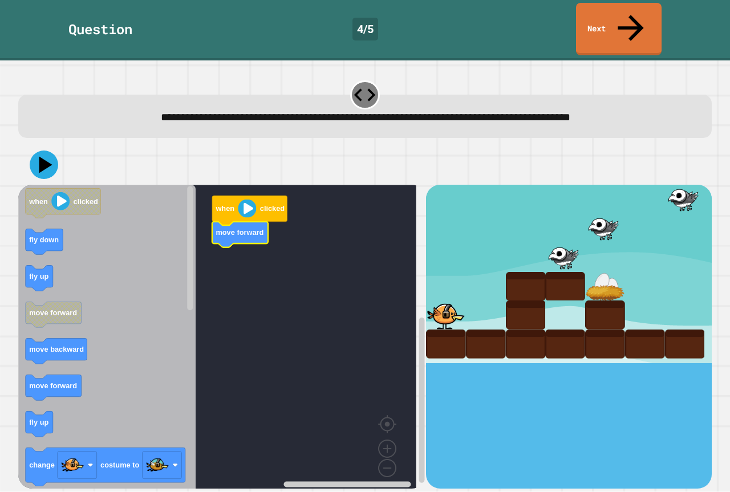
click at [52, 262] on icon "Blockly Workspace" at bounding box center [106, 341] width 177 height 312
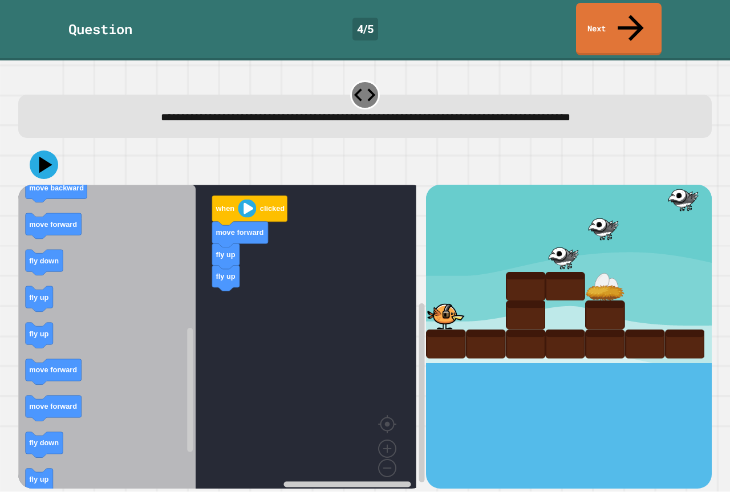
click at [238, 306] on div "when clicked move forward fly up fly up when clicked fly down fly up move forwa…" at bounding box center [222, 336] width 408 height 303
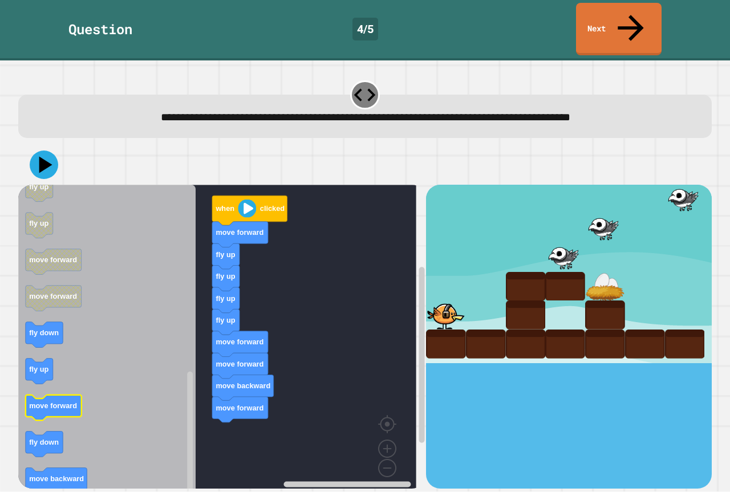
click at [55, 395] on icon "Blockly Workspace" at bounding box center [54, 408] width 56 height 26
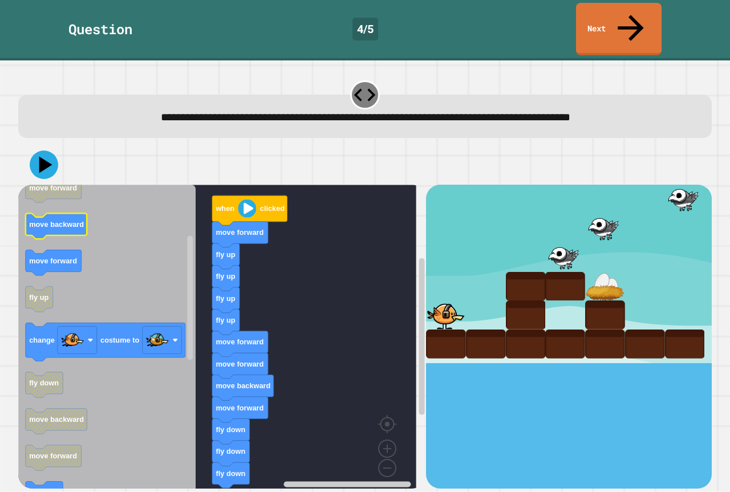
click at [66, 214] on icon "Blockly Workspace" at bounding box center [57, 227] width 62 height 26
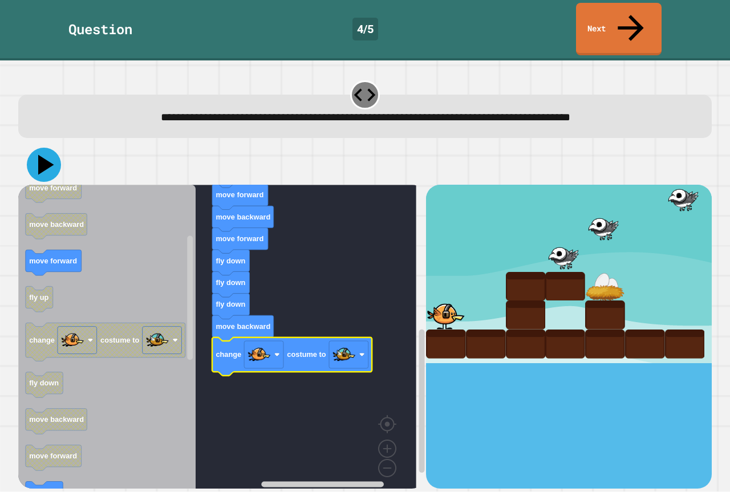
click at [42, 155] on icon at bounding box center [46, 165] width 16 height 20
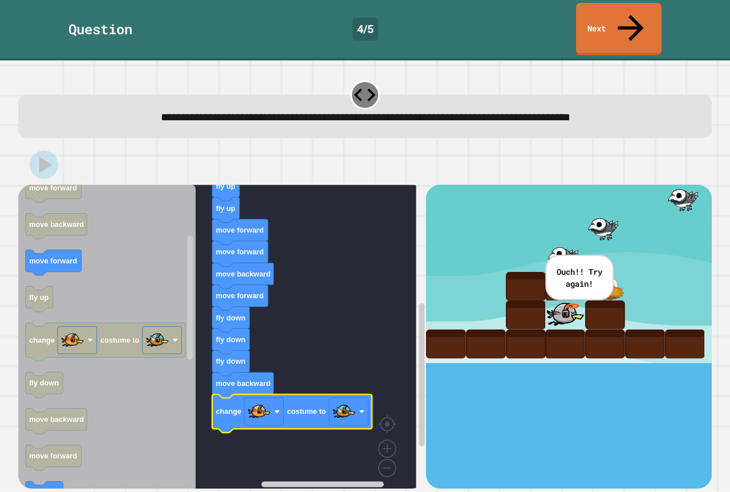
click at [239, 270] on text "move backward" at bounding box center [243, 274] width 55 height 9
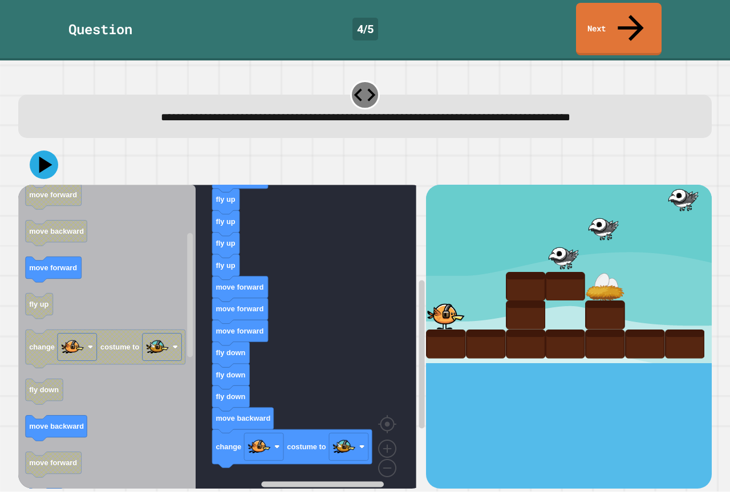
click at [218, 258] on div "when clicked move forward fly up fly up fly up fly up move forward move forward…" at bounding box center [222, 336] width 408 height 303
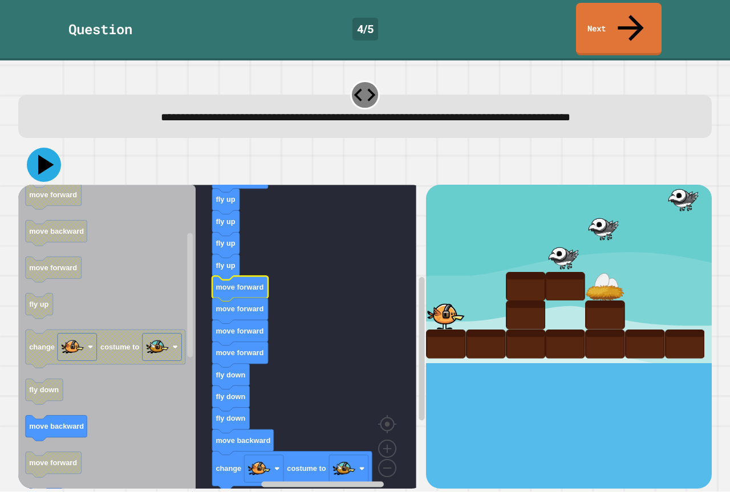
click at [34, 148] on icon at bounding box center [44, 165] width 34 height 34
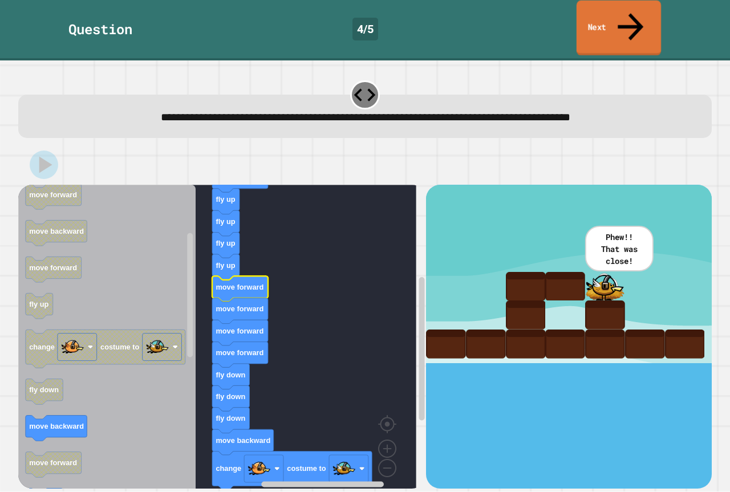
click at [599, 17] on link "Next" at bounding box center [618, 28] width 84 height 55
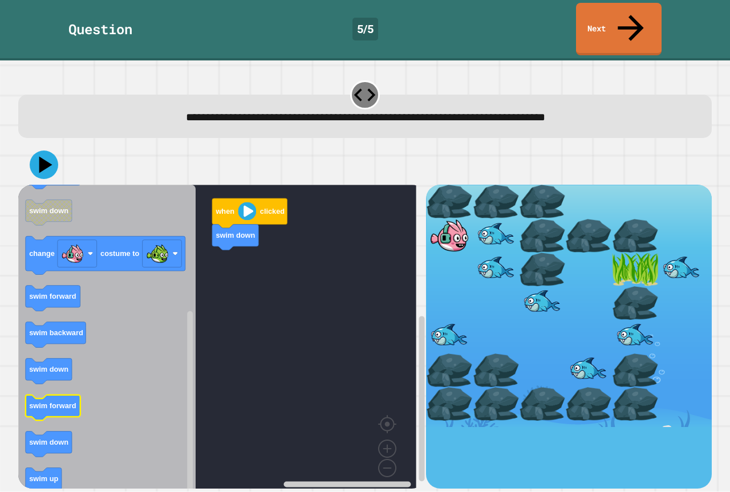
click at [54, 395] on icon "Blockly Workspace" at bounding box center [53, 408] width 55 height 26
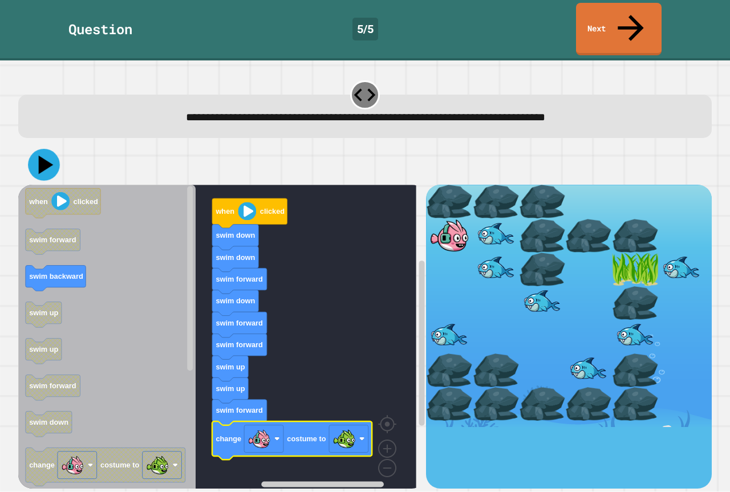
click at [46, 149] on icon at bounding box center [44, 165] width 32 height 32
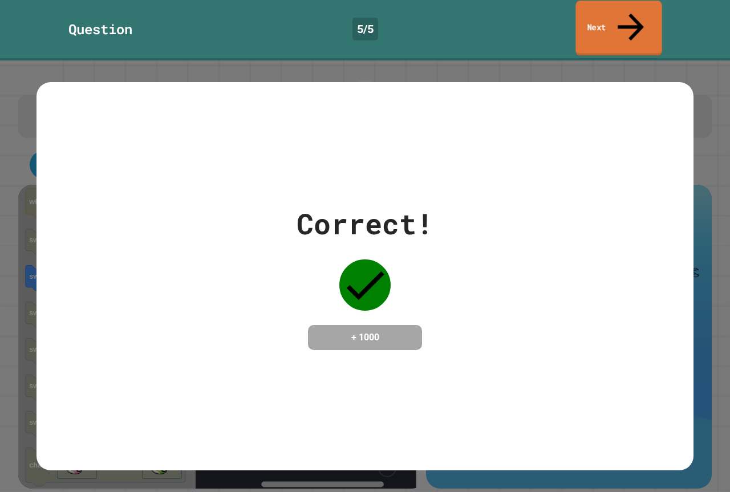
click at [596, 18] on link "Next" at bounding box center [618, 28] width 86 height 55
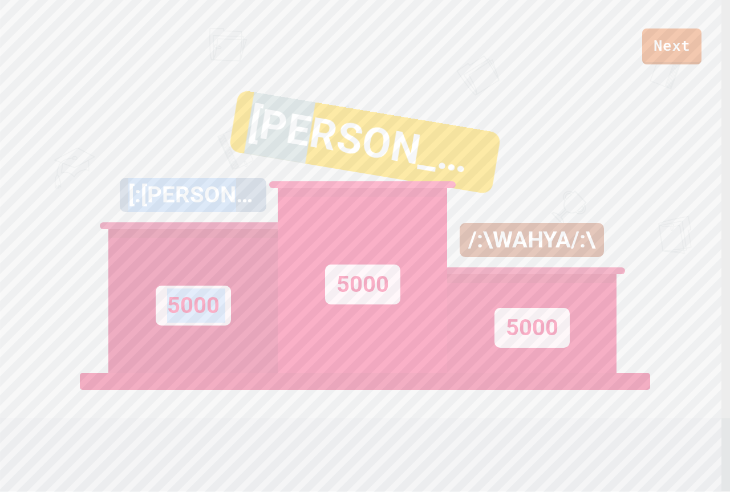
drag, startPoint x: 377, startPoint y: 168, endPoint x: 147, endPoint y: 117, distance: 236.4
click at [143, 119] on div "[:[PERSON_NAME]:] 5000 [PERSON_NAME] S! 5000 /:\WAHYA/:\ 5000" at bounding box center [364, 230] width 513 height 285
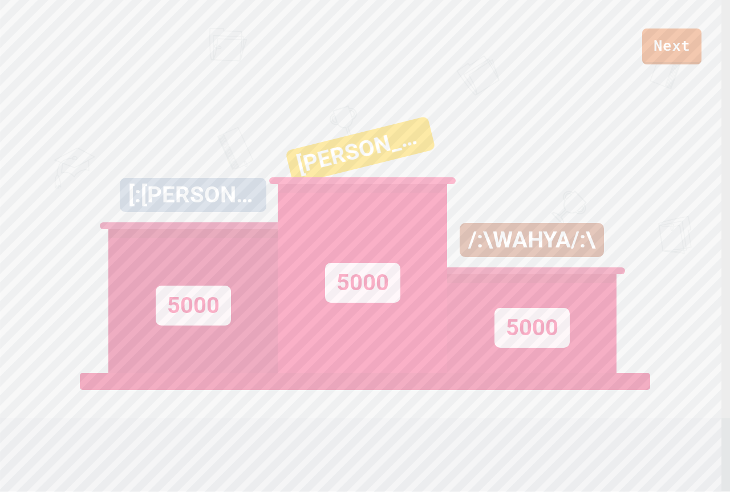
click at [232, 97] on div "Next [:[PERSON_NAME]:] [STREET_ADDRESS][PERSON_NAME]! 5000 /:\WAHYA/:\ 5000 Vie…" at bounding box center [365, 246] width 730 height 492
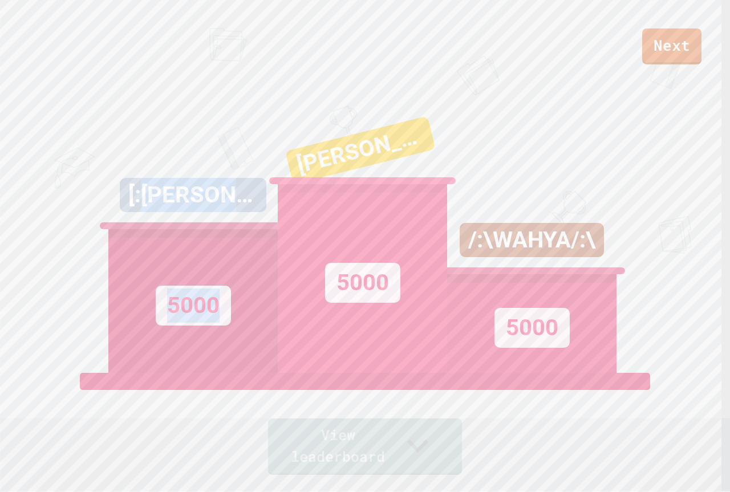
drag, startPoint x: 311, startPoint y: 174, endPoint x: 148, endPoint y: 196, distance: 164.6
click at [148, 196] on div "[:[PERSON_NAME]:] 5000 [PERSON_NAME] S! 5000 /:\WAHYA/:\ 5000" at bounding box center [364, 230] width 513 height 285
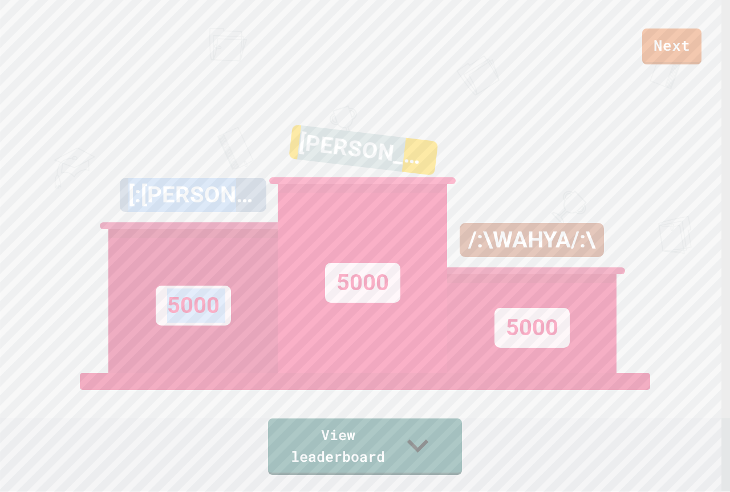
drag, startPoint x: 83, startPoint y: 208, endPoint x: 413, endPoint y: 168, distance: 332.6
click at [413, 168] on div "Next [:[PERSON_NAME]:] [STREET_ADDRESS][PERSON_NAME]! 5000 /:\WAHYA/:\ 5000 Vie…" at bounding box center [365, 246] width 730 height 492
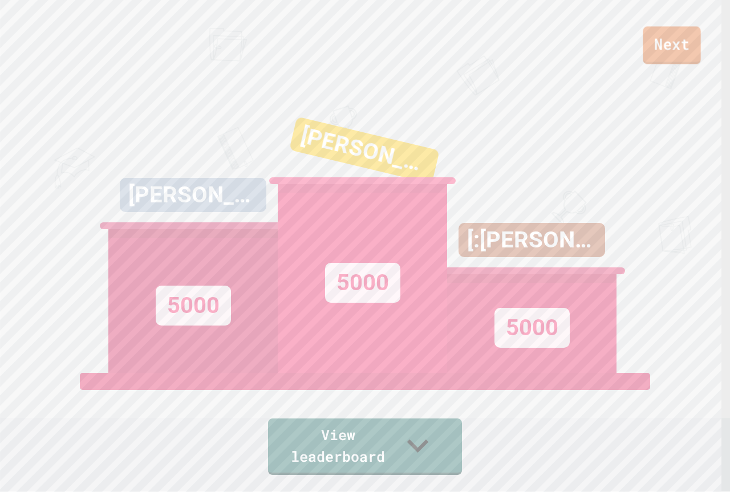
click at [663, 52] on link "Next" at bounding box center [672, 45] width 58 height 38
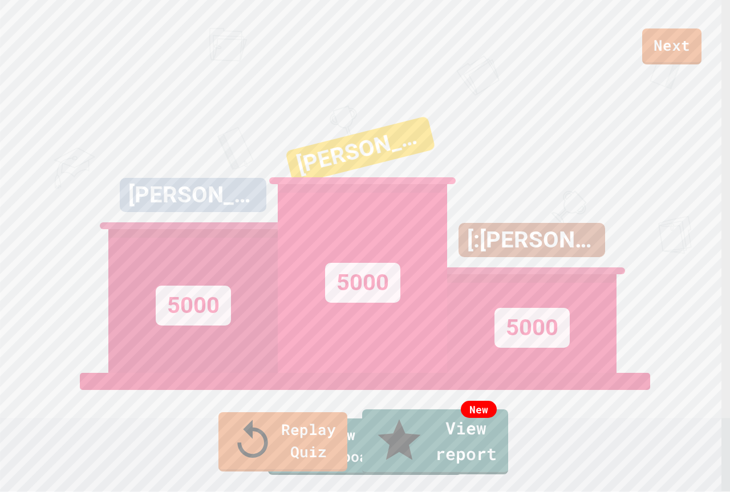
drag, startPoint x: 377, startPoint y: 311, endPoint x: 381, endPoint y: 303, distance: 8.7
